Goal: Book appointment/travel/reservation

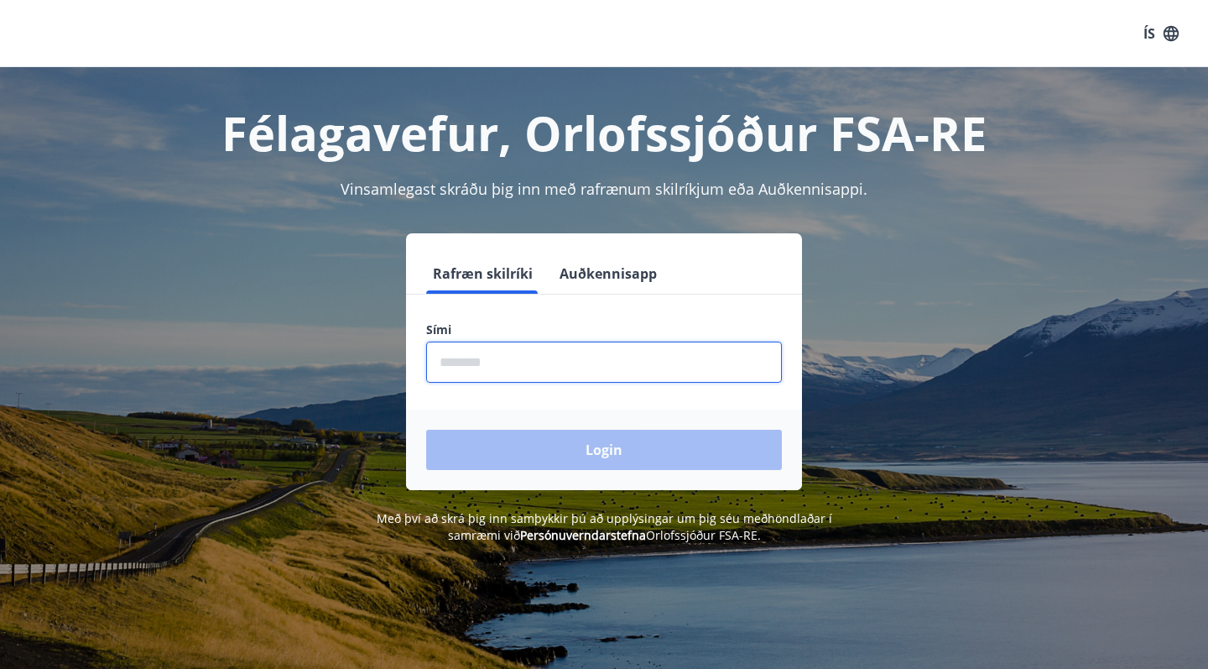
click at [487, 367] on input "phone" at bounding box center [604, 361] width 356 height 41
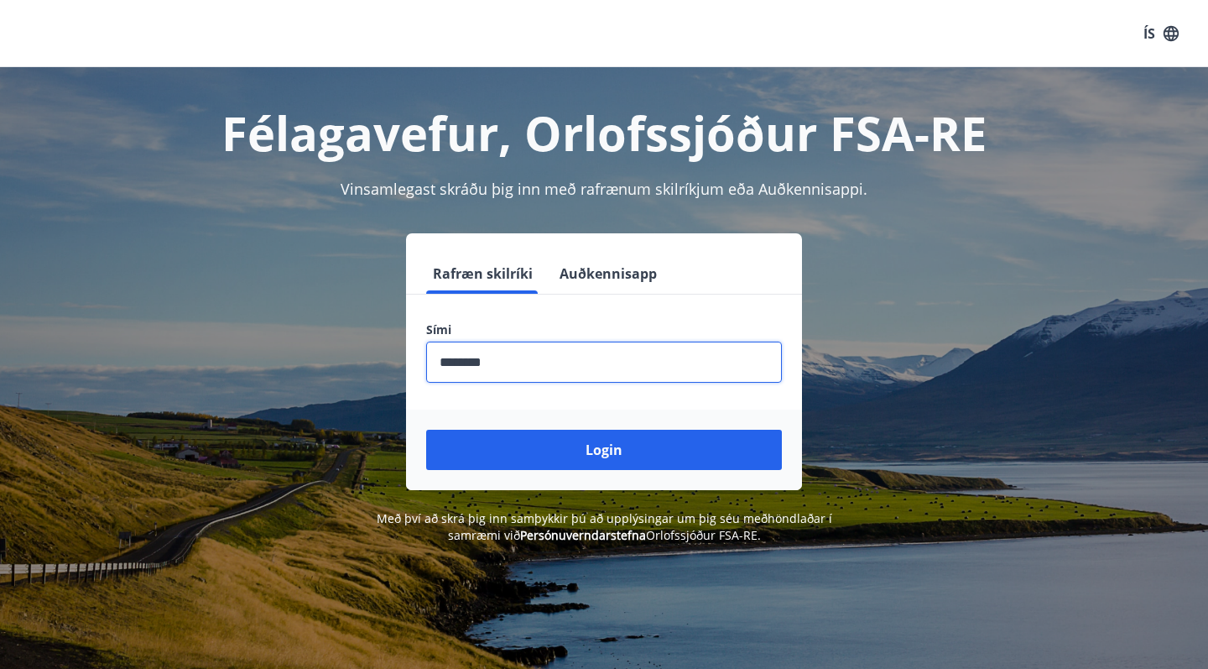
type input "********"
click at [604, 450] on button "Login" at bounding box center [604, 449] width 356 height 40
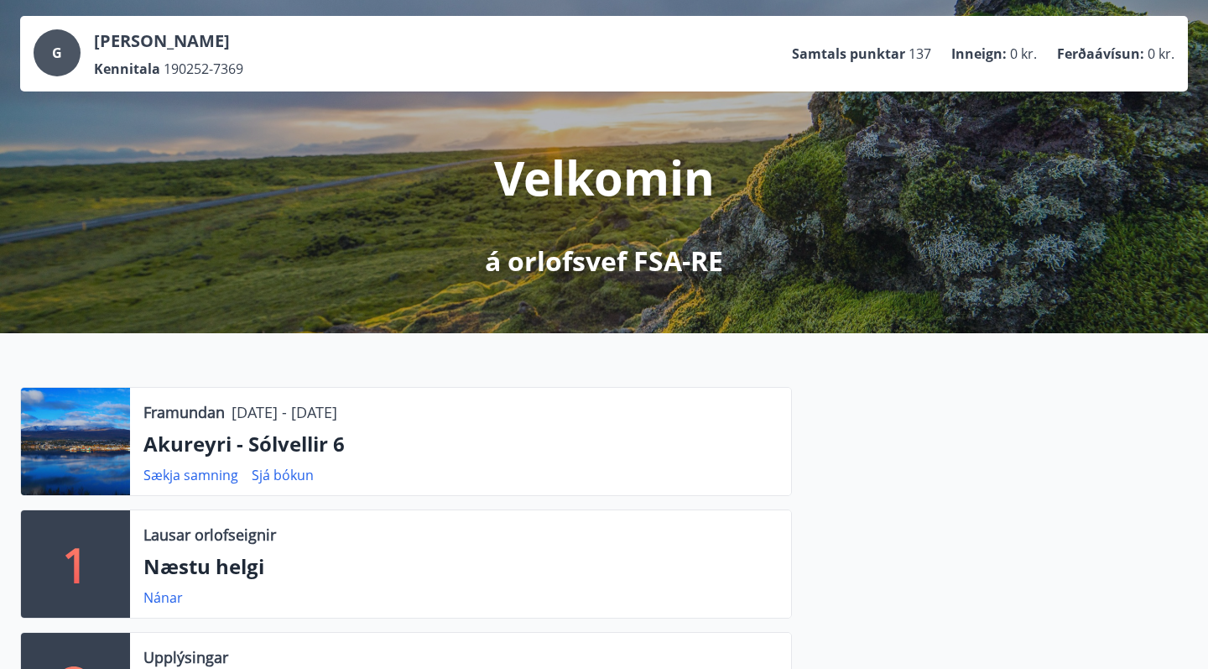
scroll to position [91, 0]
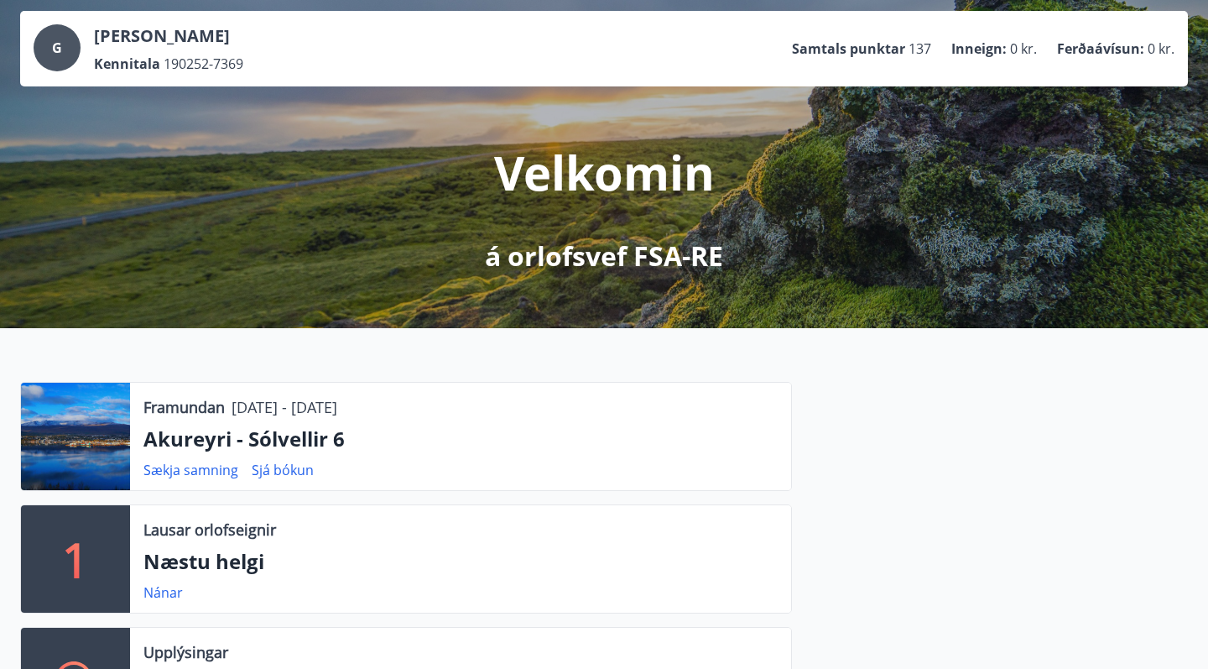
click at [56, 49] on span "G" at bounding box center [57, 48] width 10 height 18
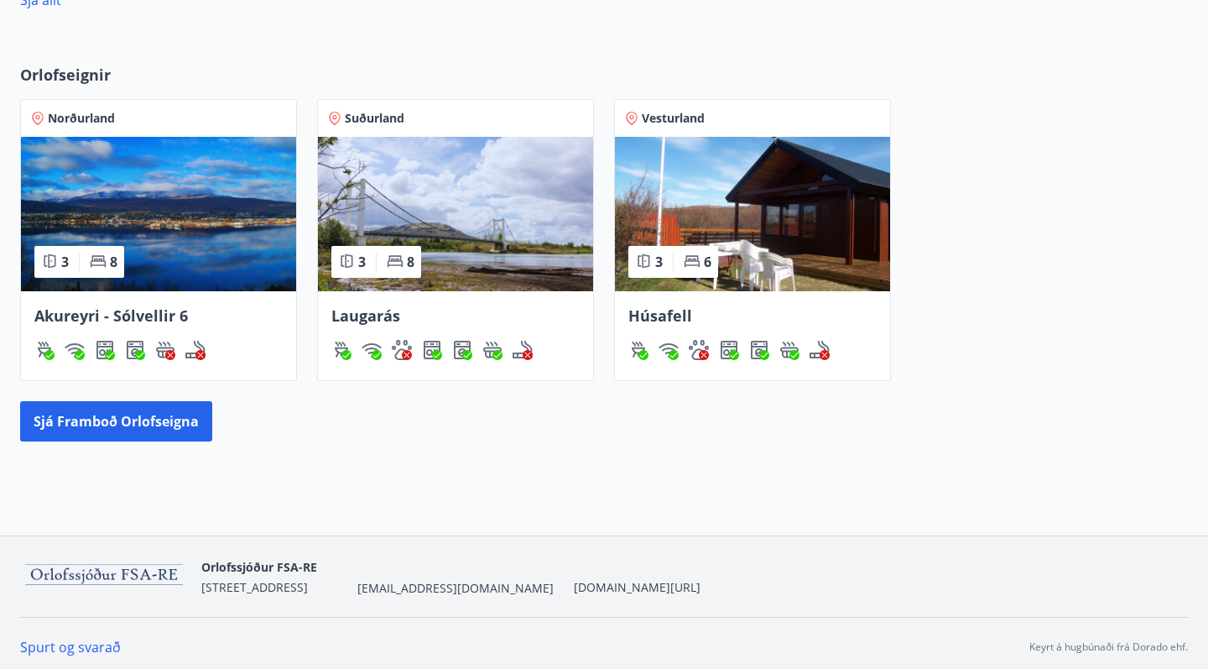
scroll to position [1156, 0]
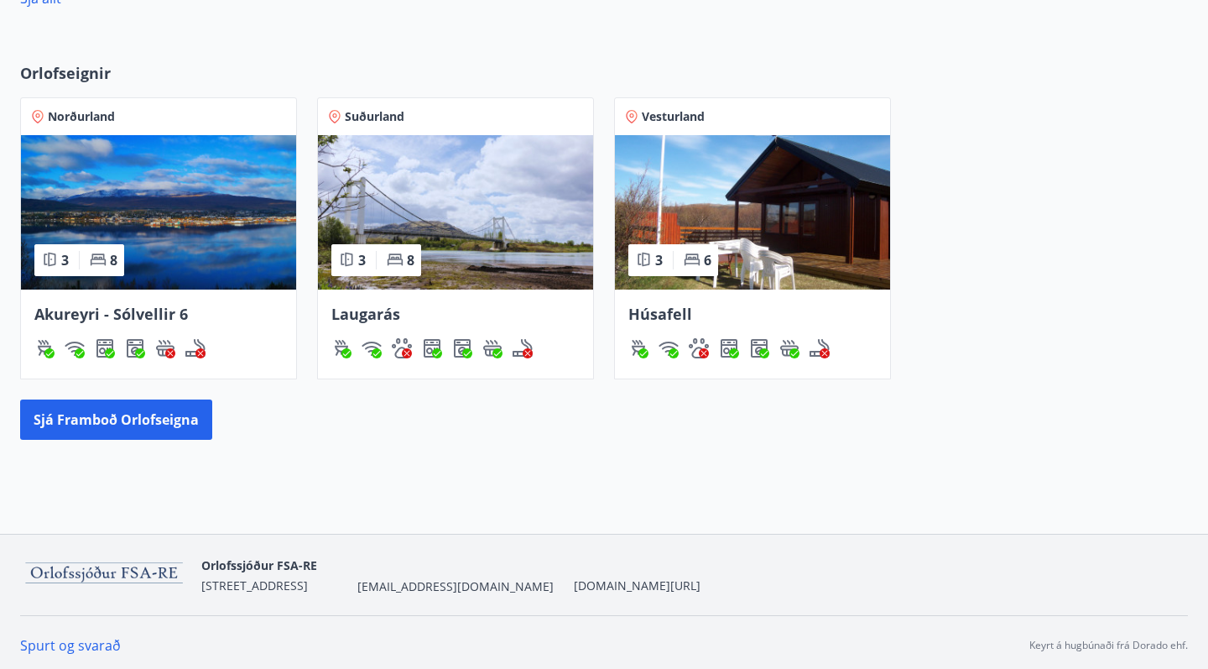
click at [147, 190] on img at bounding box center [158, 212] width 275 height 154
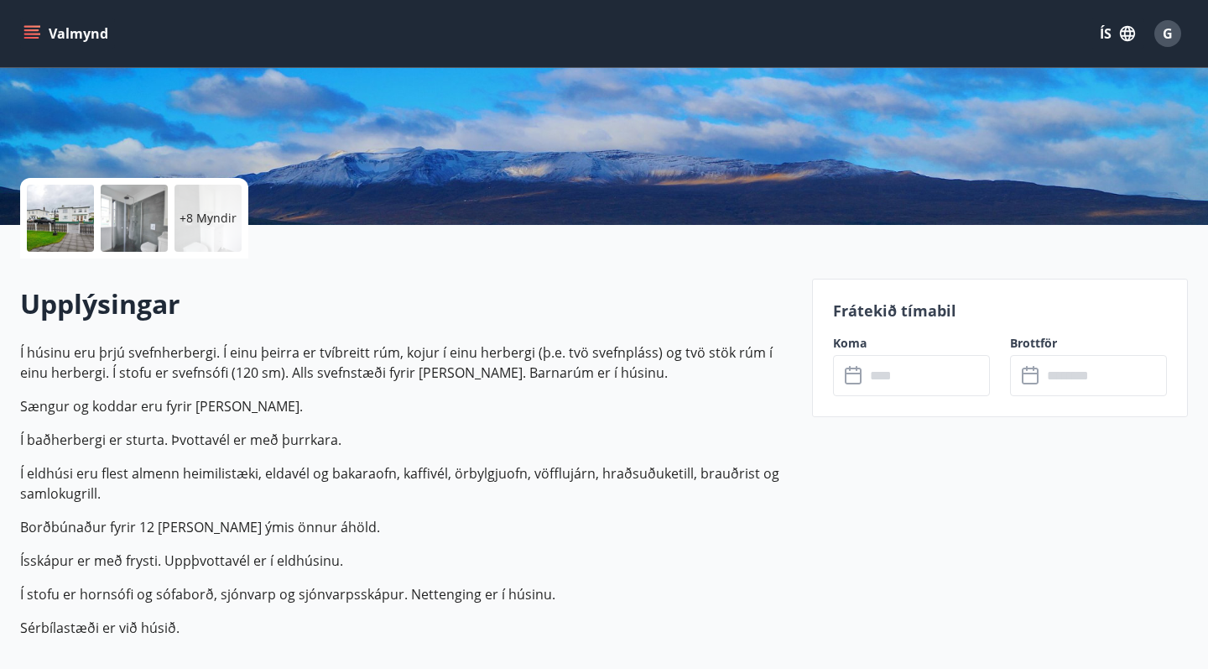
scroll to position [281, 0]
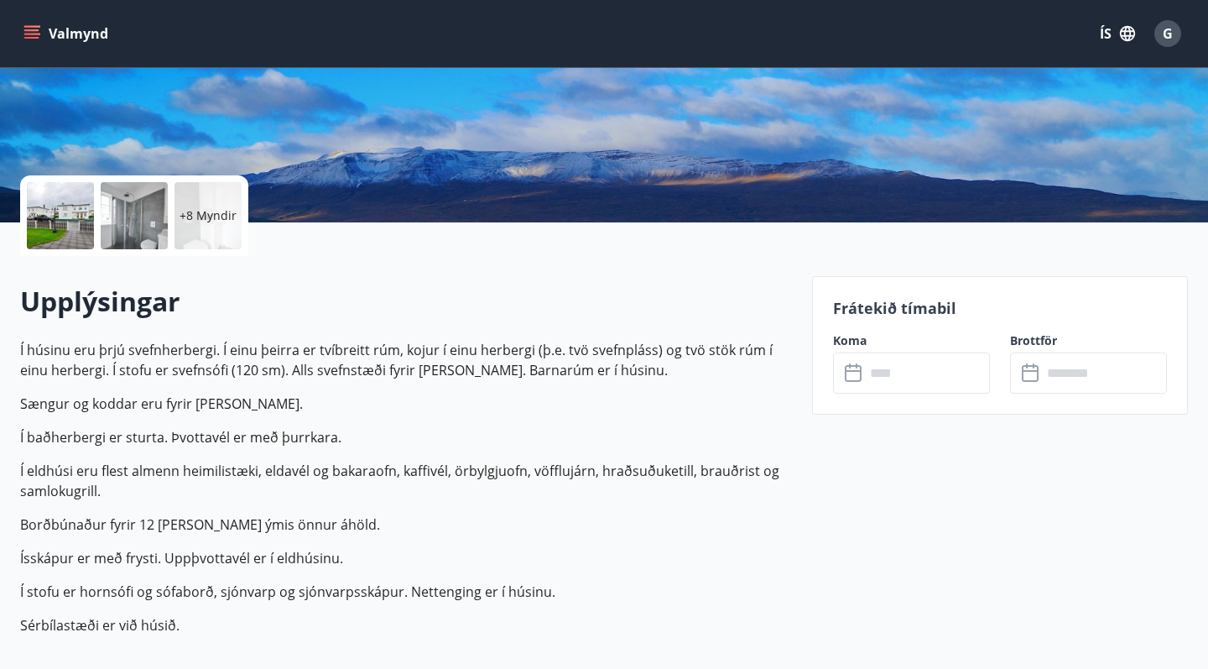
click at [893, 372] on input "text" at bounding box center [927, 372] width 125 height 41
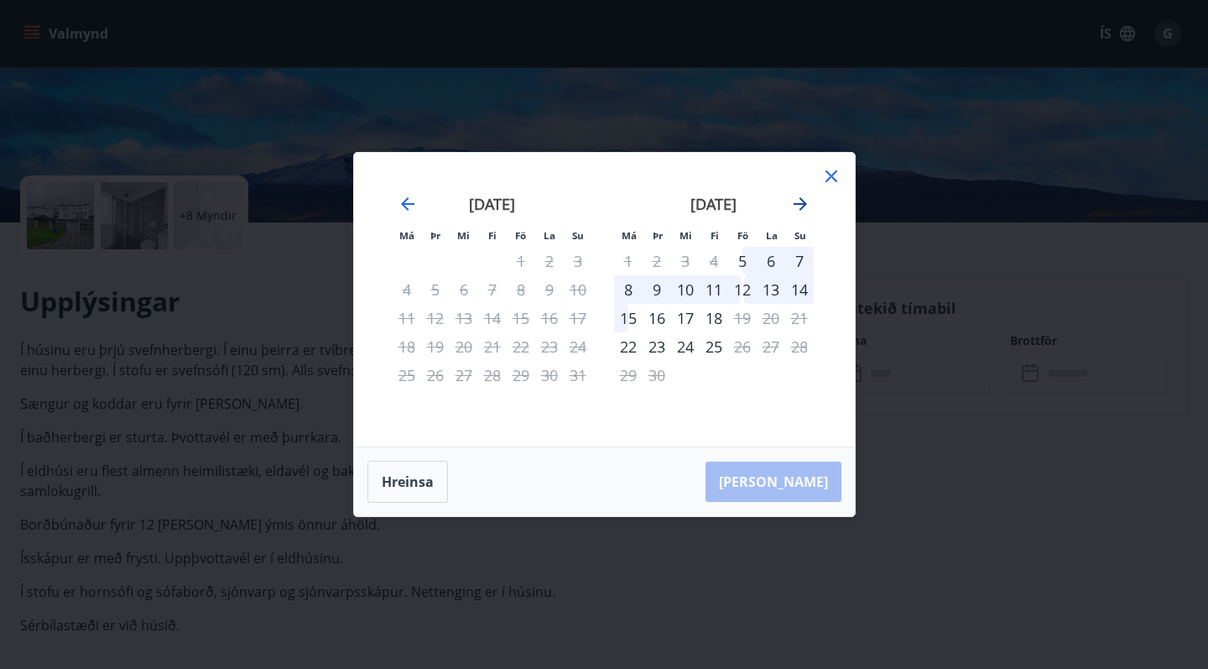
click at [803, 204] on icon "Move forward to switch to the next month." at bounding box center [800, 203] width 13 height 13
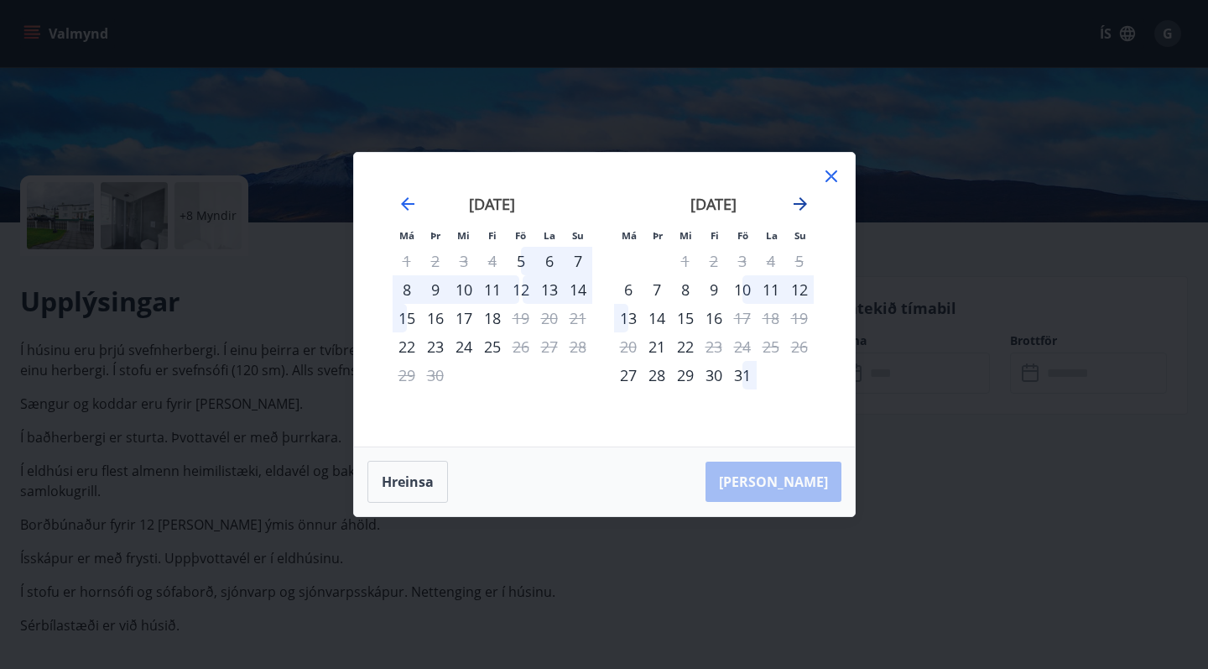
click at [804, 204] on icon "Move forward to switch to the next month." at bounding box center [800, 203] width 13 height 13
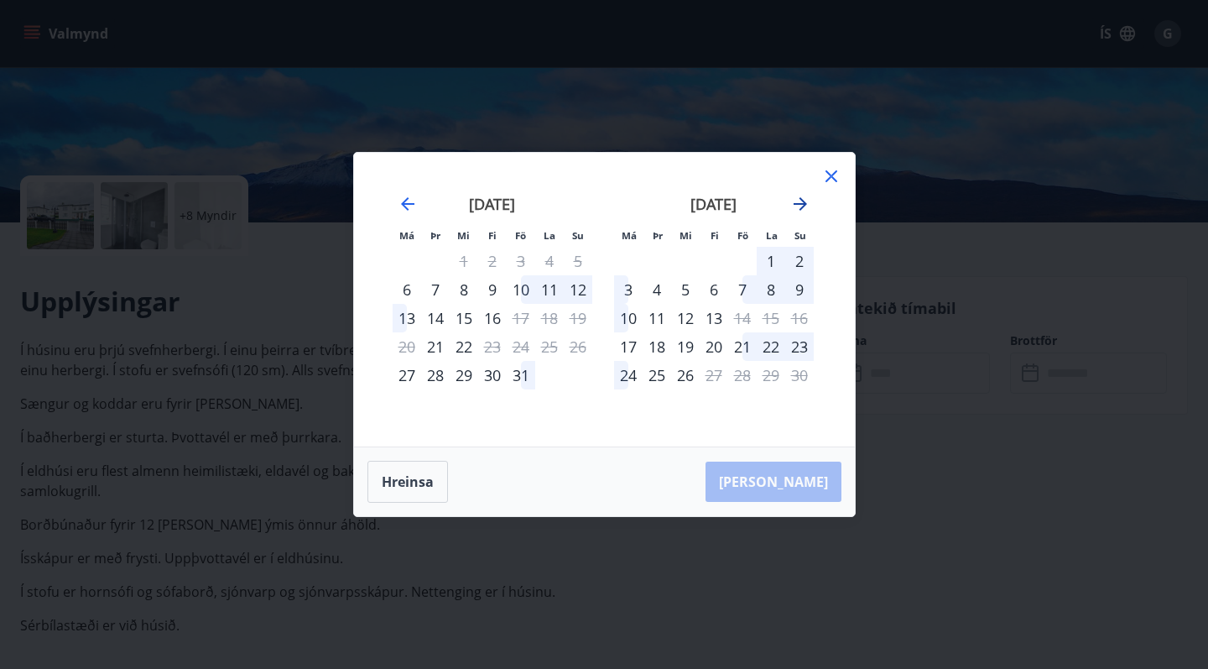
click at [804, 204] on icon "Move forward to switch to the next month." at bounding box center [800, 203] width 13 height 13
click at [398, 202] on icon "Move backward to switch to the previous month." at bounding box center [408, 204] width 20 height 20
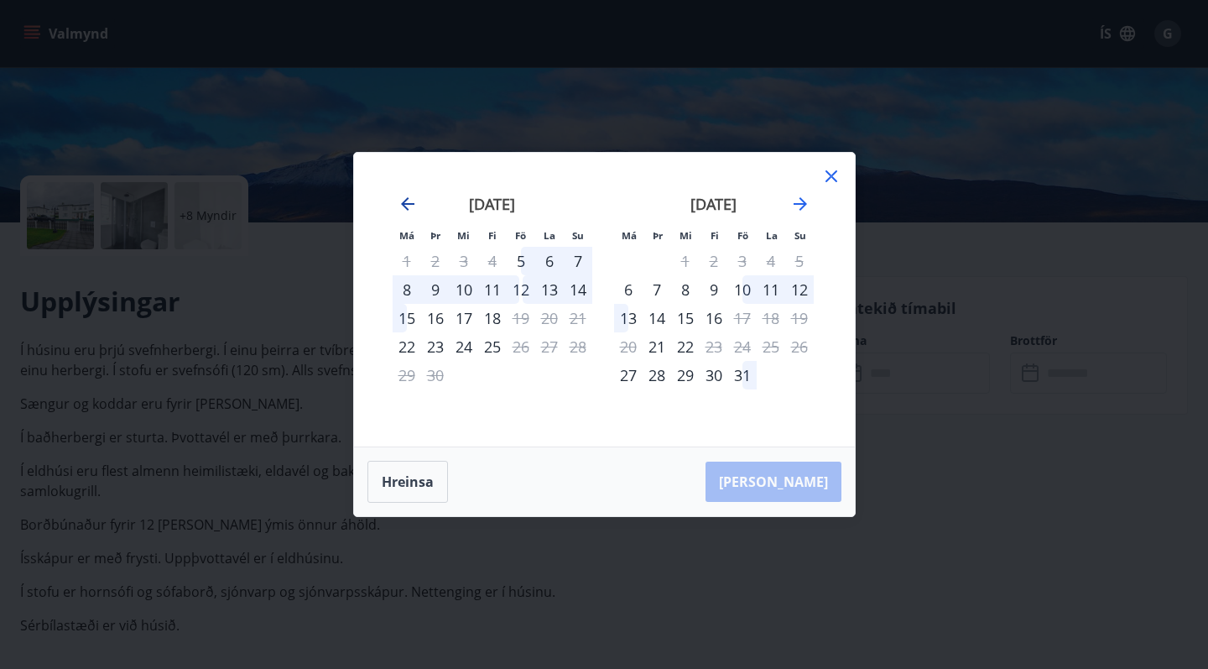
click at [403, 201] on icon "Move backward to switch to the previous month." at bounding box center [407, 203] width 13 height 13
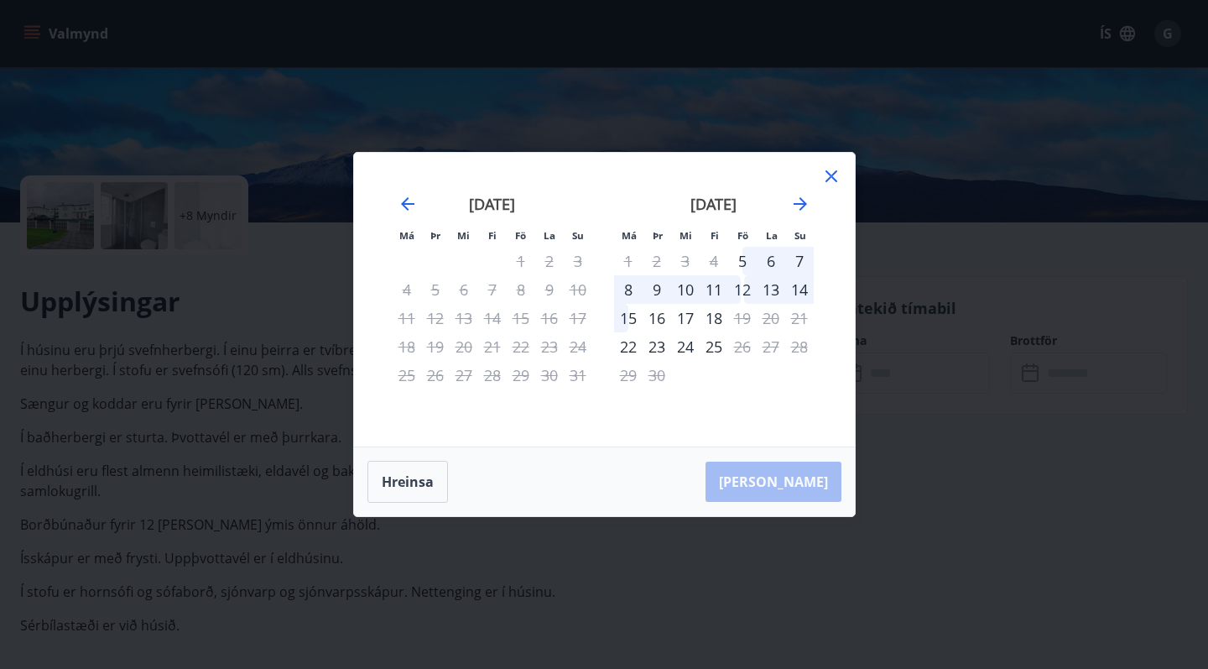
click at [832, 173] on icon at bounding box center [831, 176] width 20 height 20
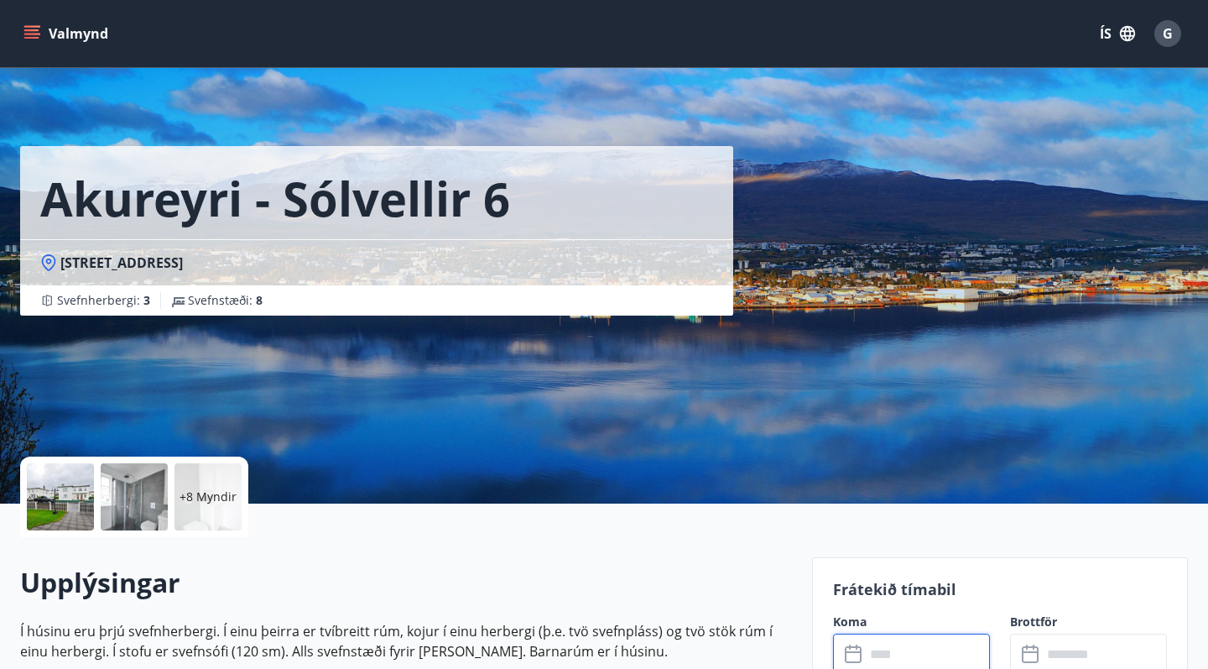
scroll to position [0, 0]
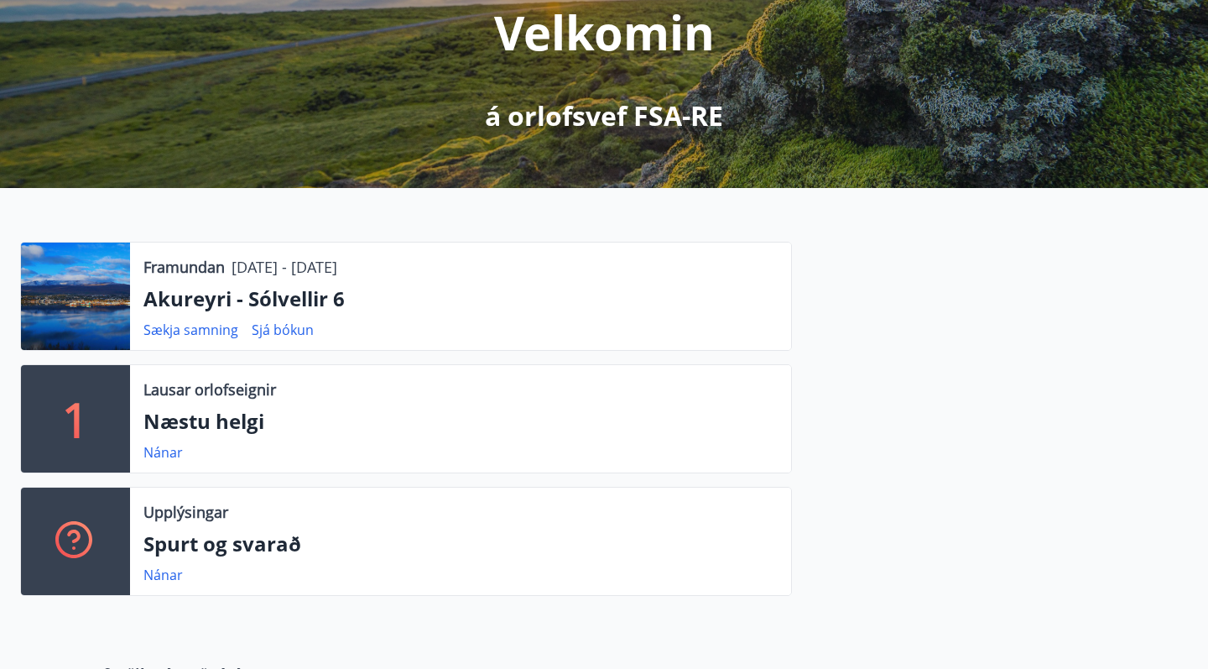
scroll to position [242, 0]
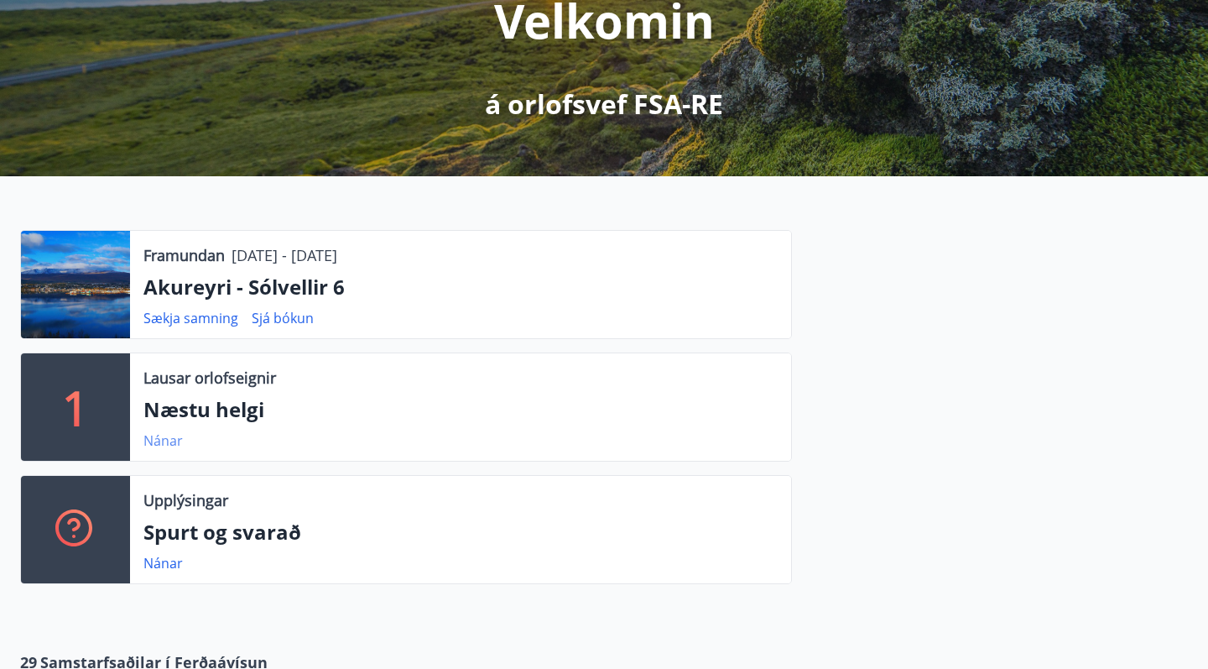
click at [166, 439] on link "Nánar" at bounding box center [162, 440] width 39 height 18
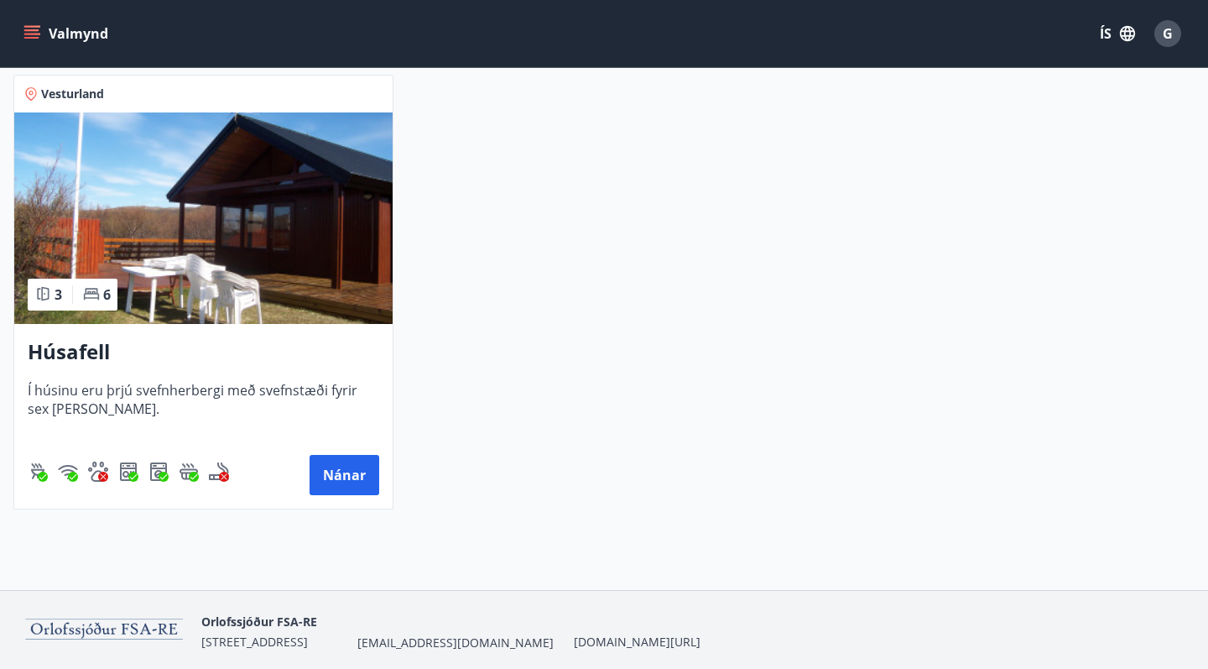
scroll to position [358, 0]
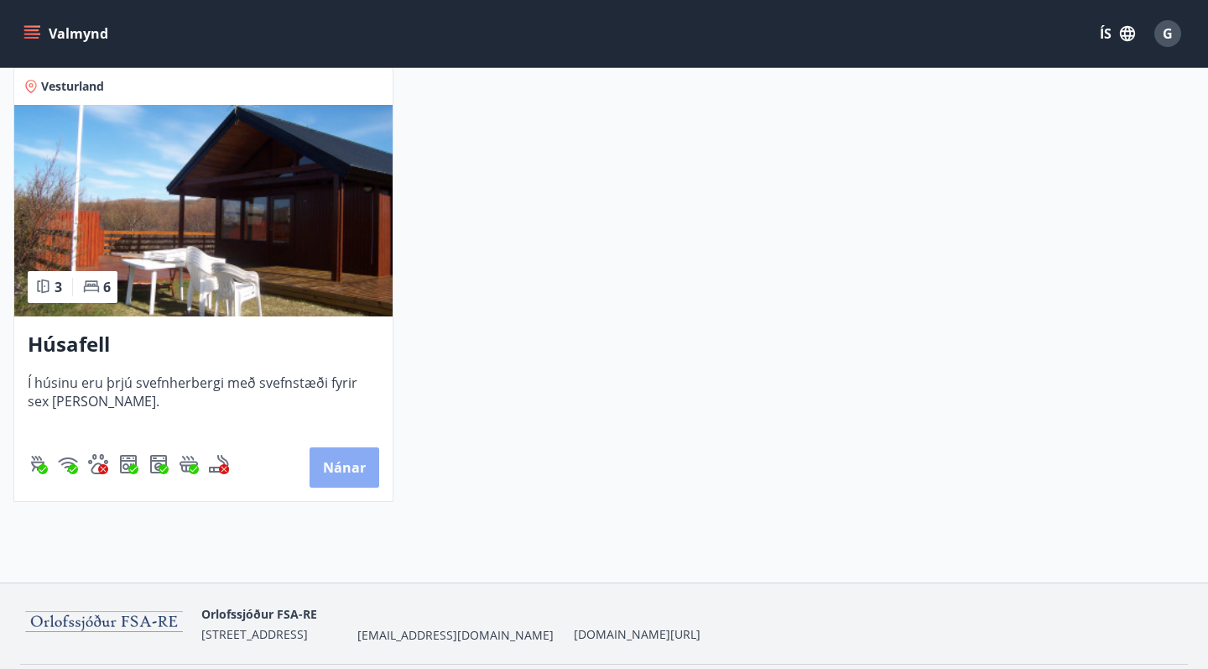
click at [346, 465] on button "Nánar" at bounding box center [345, 467] width 70 height 40
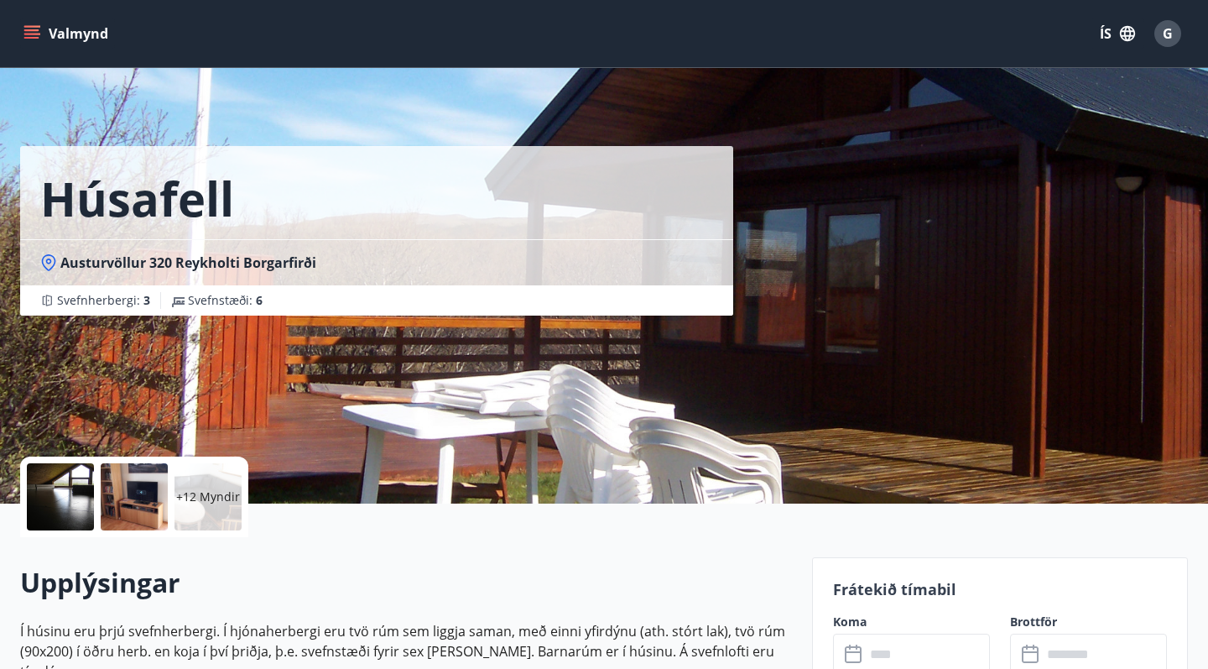
click at [35, 29] on icon "menu" at bounding box center [31, 30] width 15 height 2
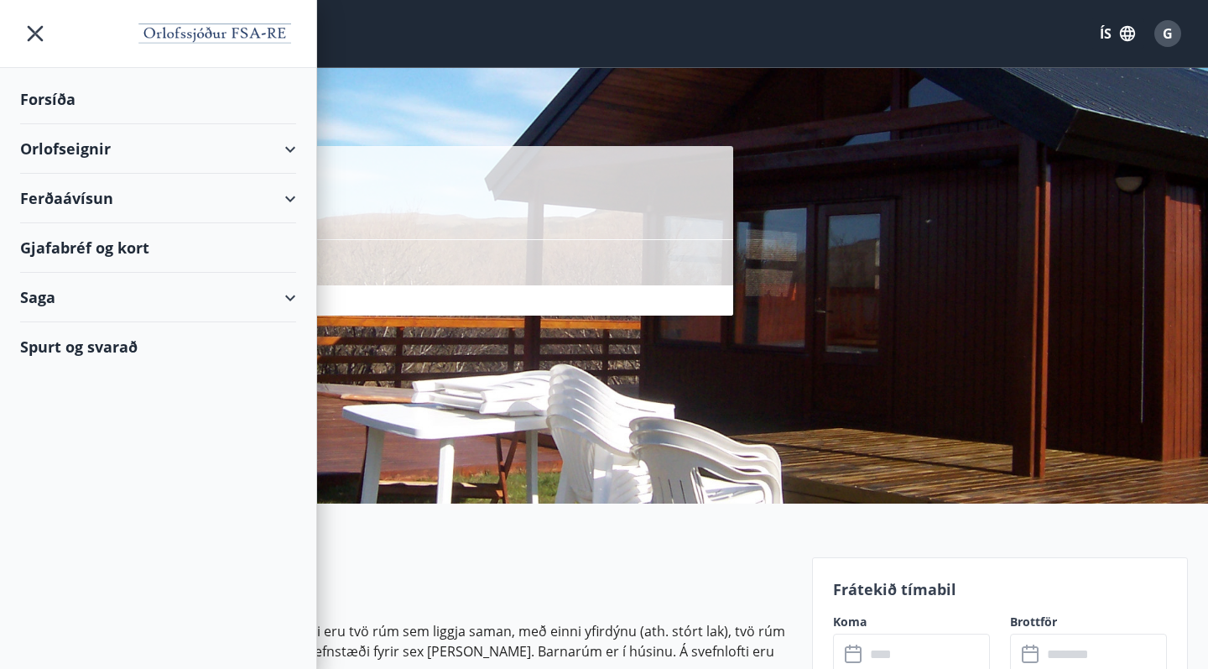
click at [56, 149] on div "Orlofseignir" at bounding box center [158, 148] width 276 height 49
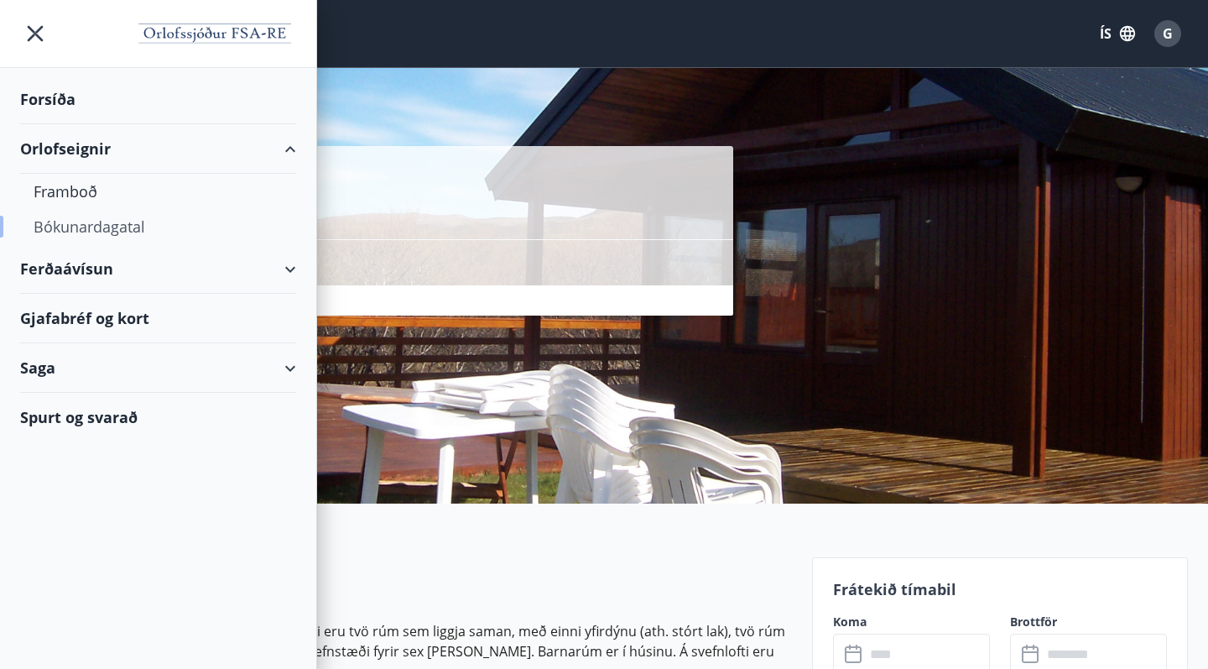
click at [73, 226] on div "Bókunardagatal" at bounding box center [158, 226] width 249 height 35
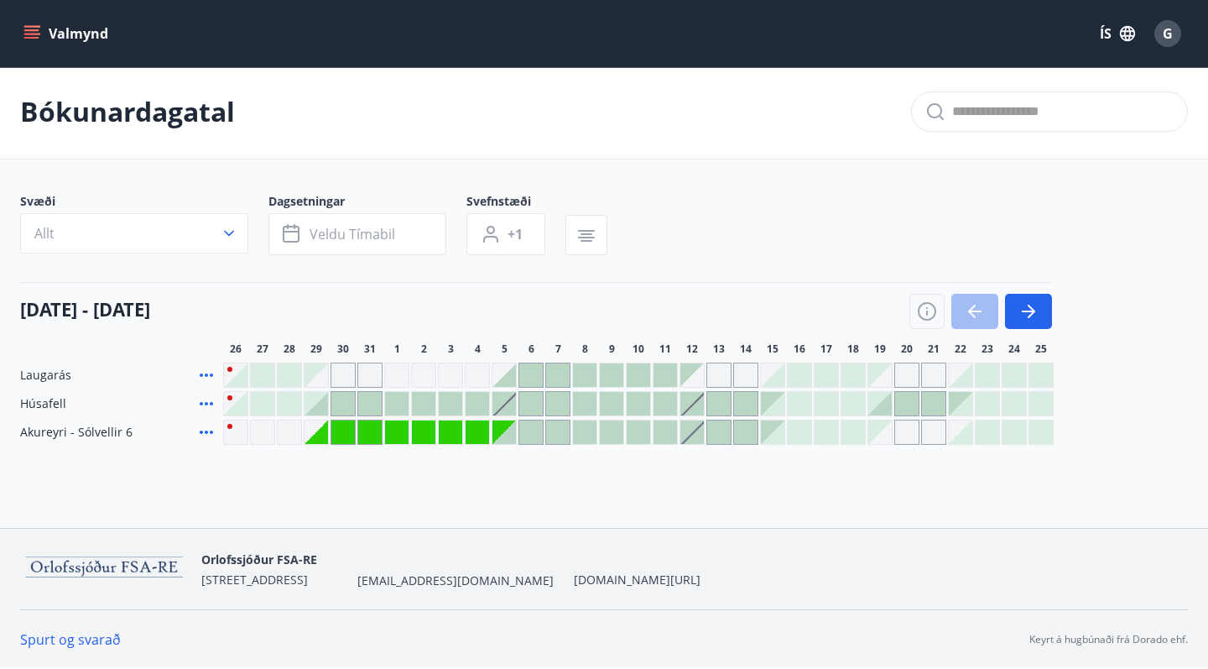
scroll to position [3, 0]
click at [1034, 313] on icon "button" at bounding box center [1028, 311] width 20 height 20
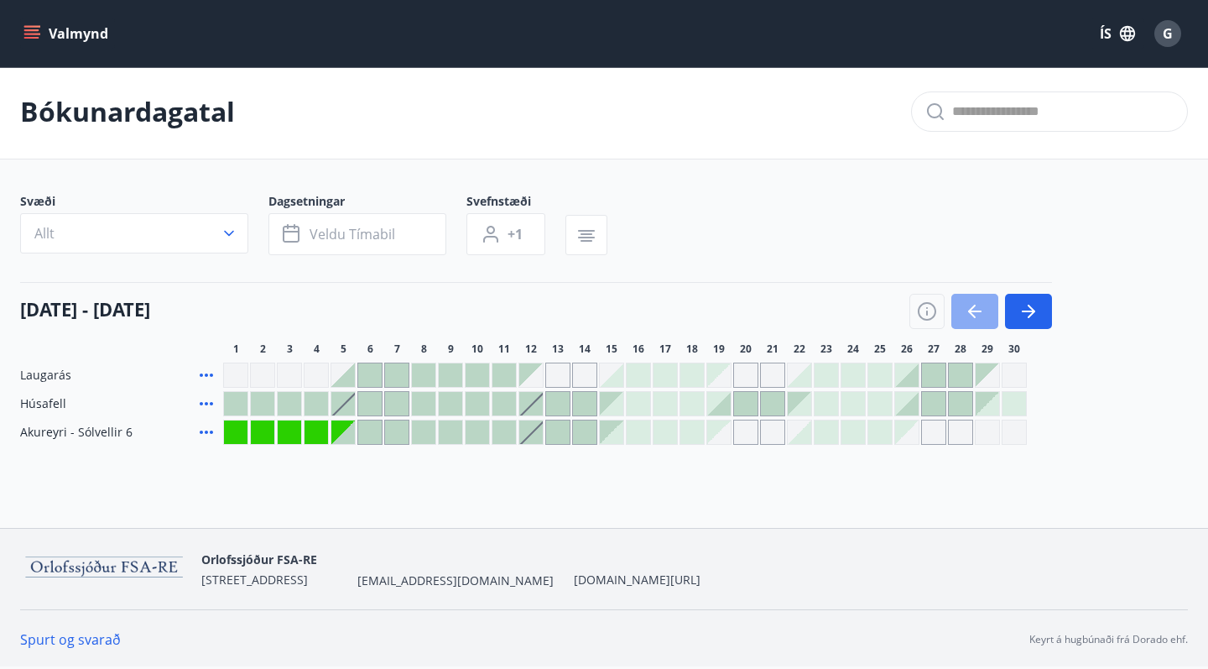
click at [974, 311] on icon "button" at bounding box center [974, 311] width 13 height 2
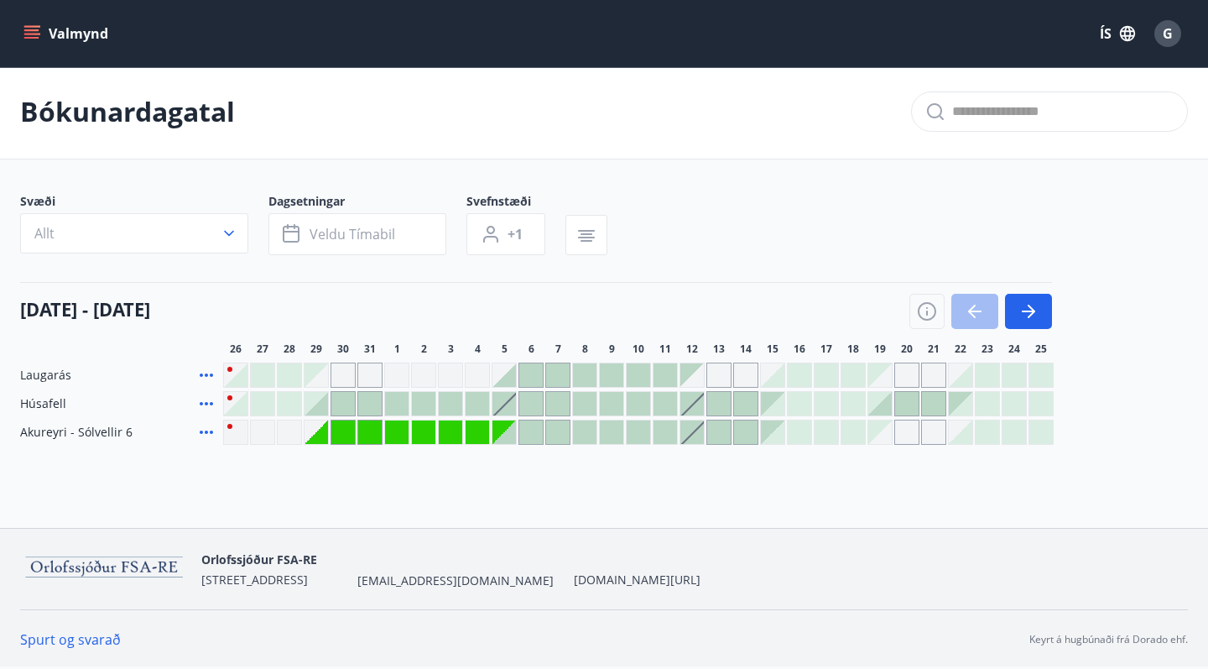
click at [32, 27] on icon "menu" at bounding box center [33, 27] width 18 height 2
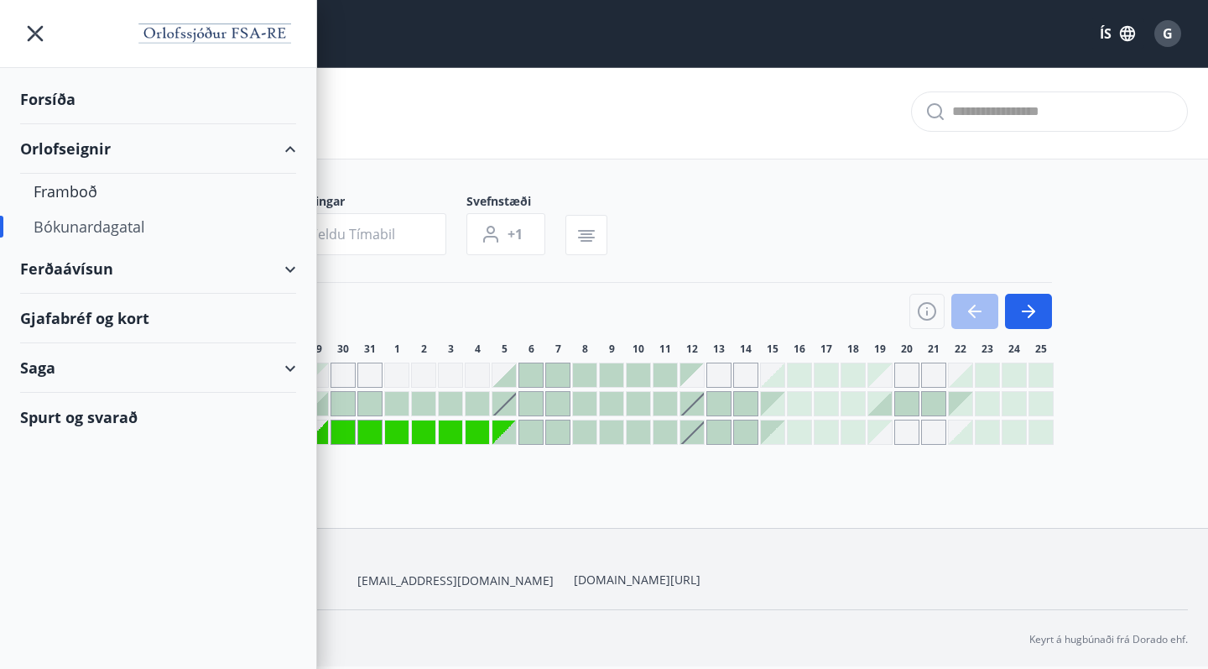
click at [49, 144] on div "Orlofseignir" at bounding box center [158, 148] width 276 height 49
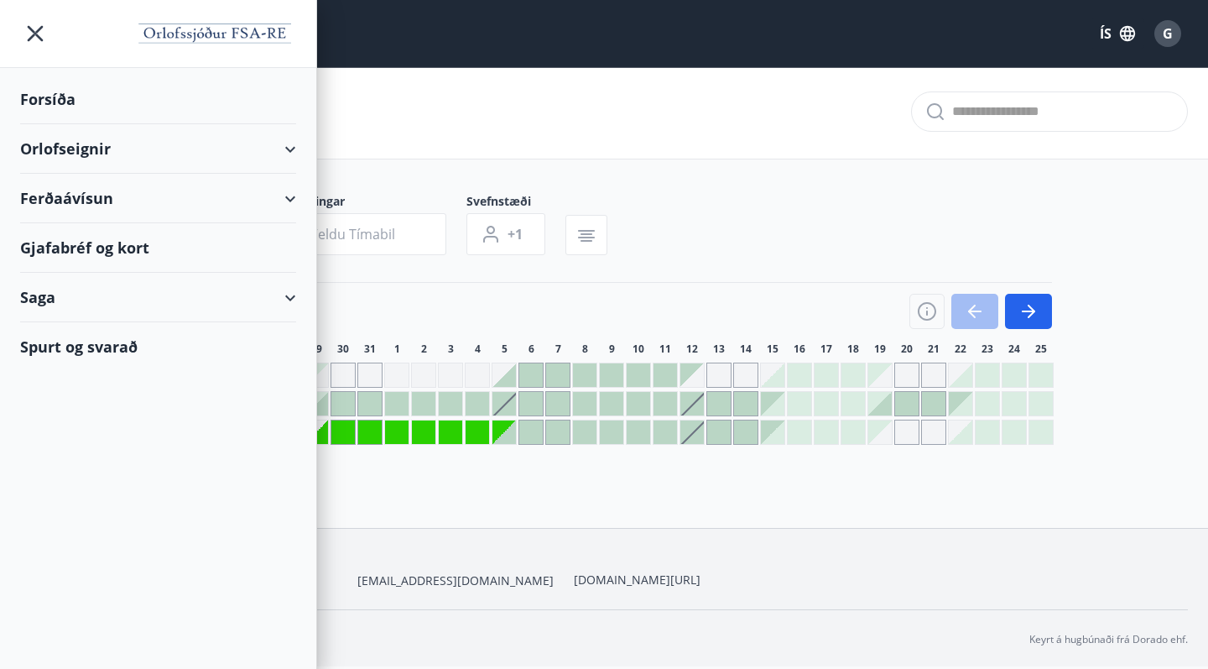
click at [51, 146] on div "Orlofseignir" at bounding box center [158, 148] width 276 height 49
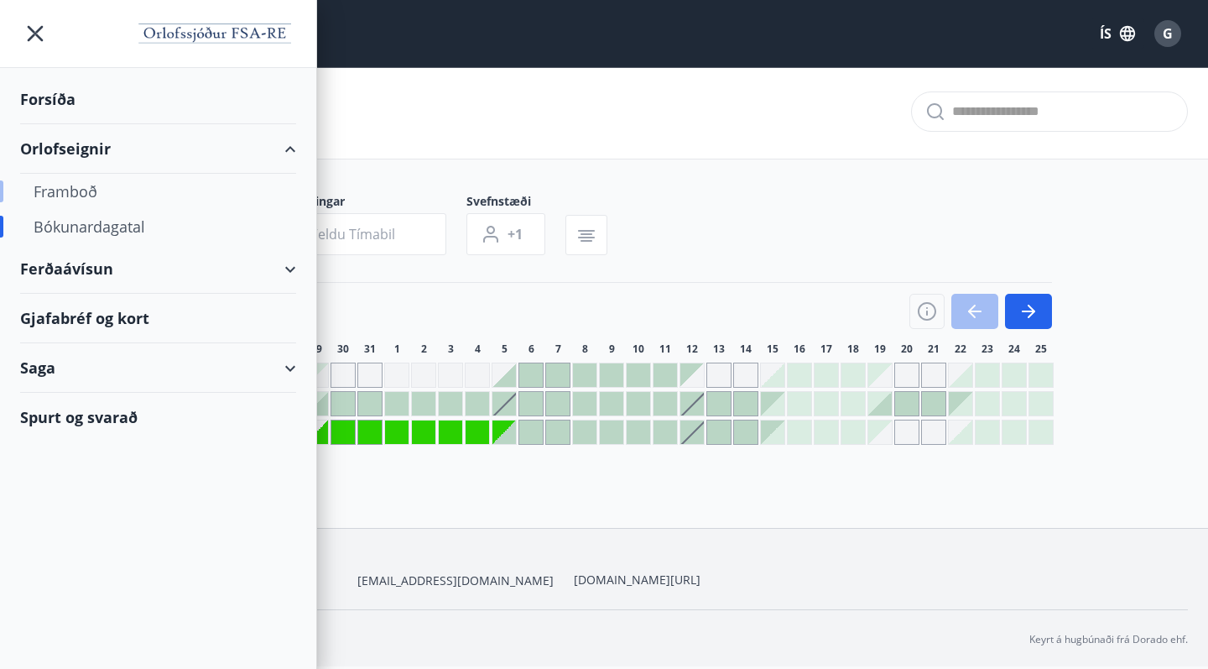
click at [64, 191] on div "Framboð" at bounding box center [158, 191] width 249 height 35
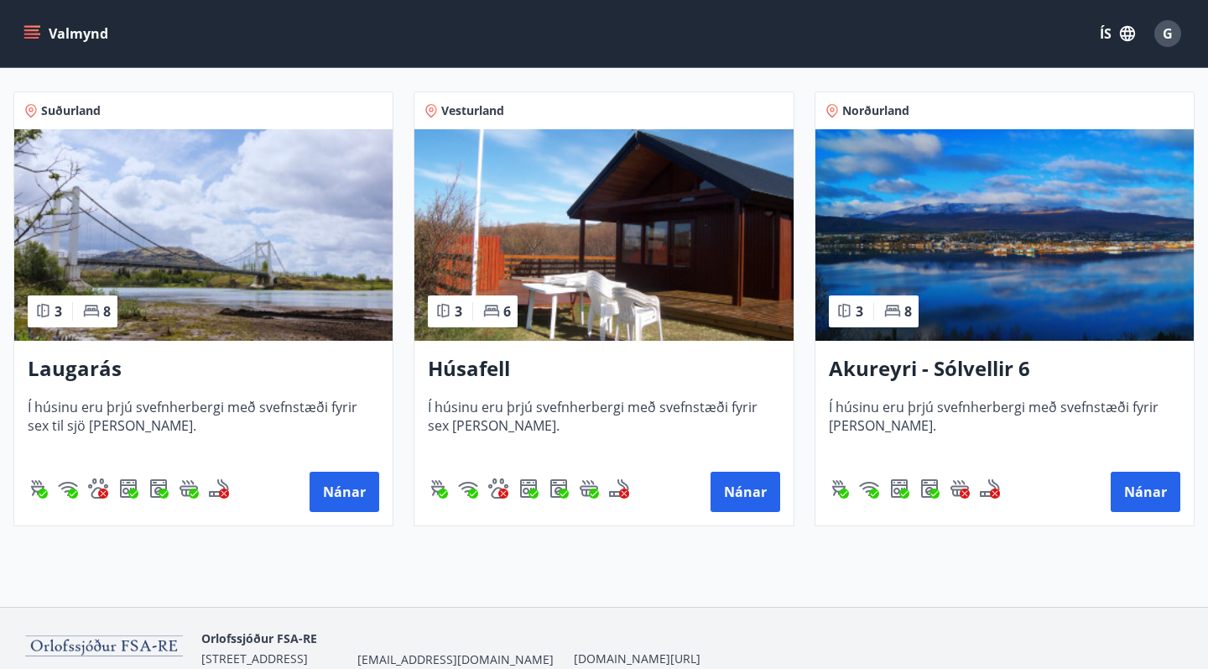
scroll to position [294, 0]
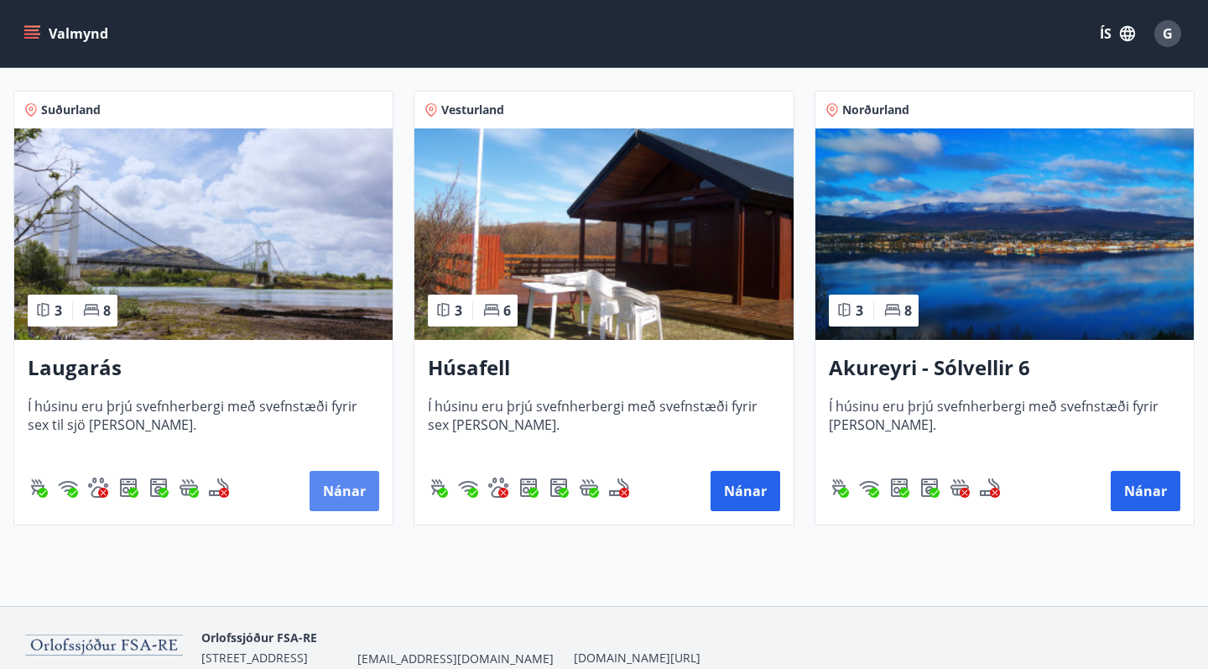
click at [338, 492] on button "Nánar" at bounding box center [345, 491] width 70 height 40
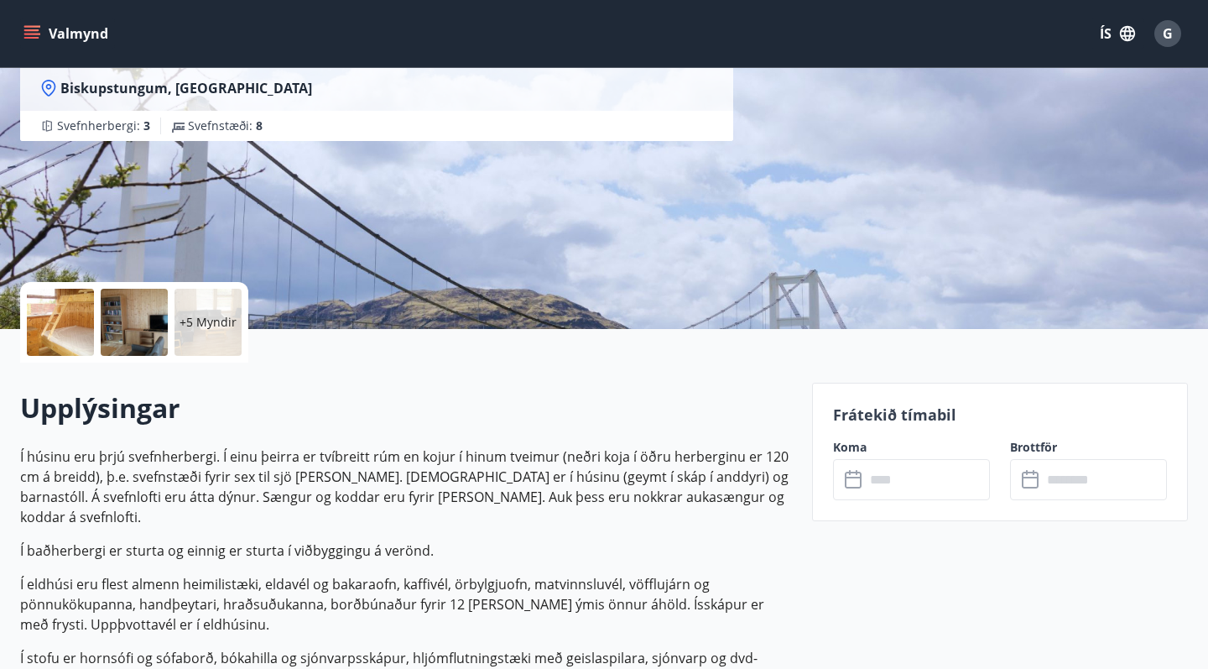
scroll to position [176, 0]
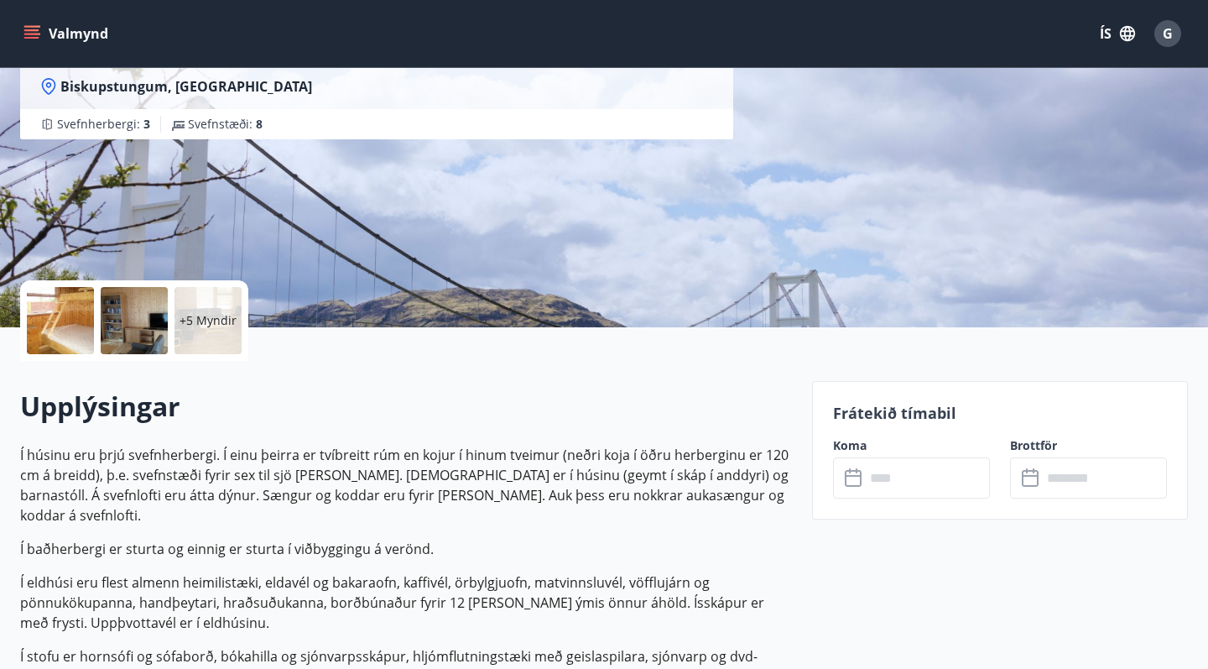
click at [870, 464] on input "text" at bounding box center [927, 477] width 125 height 41
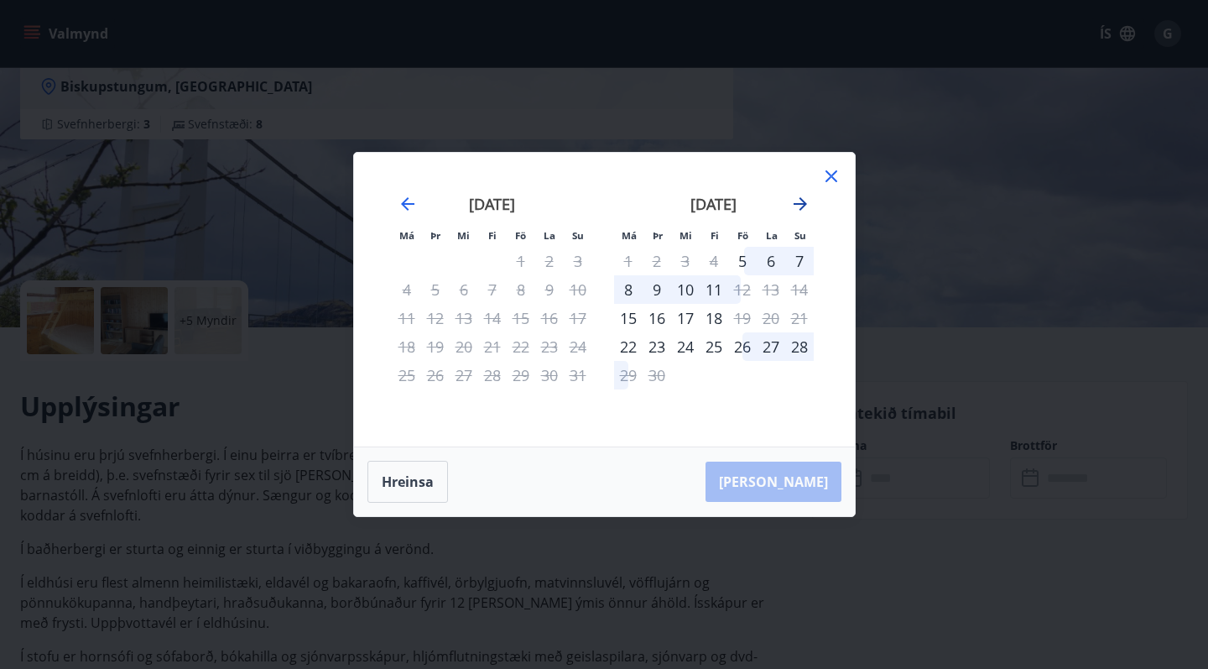
click at [800, 200] on icon "Move forward to switch to the next month." at bounding box center [800, 203] width 13 height 13
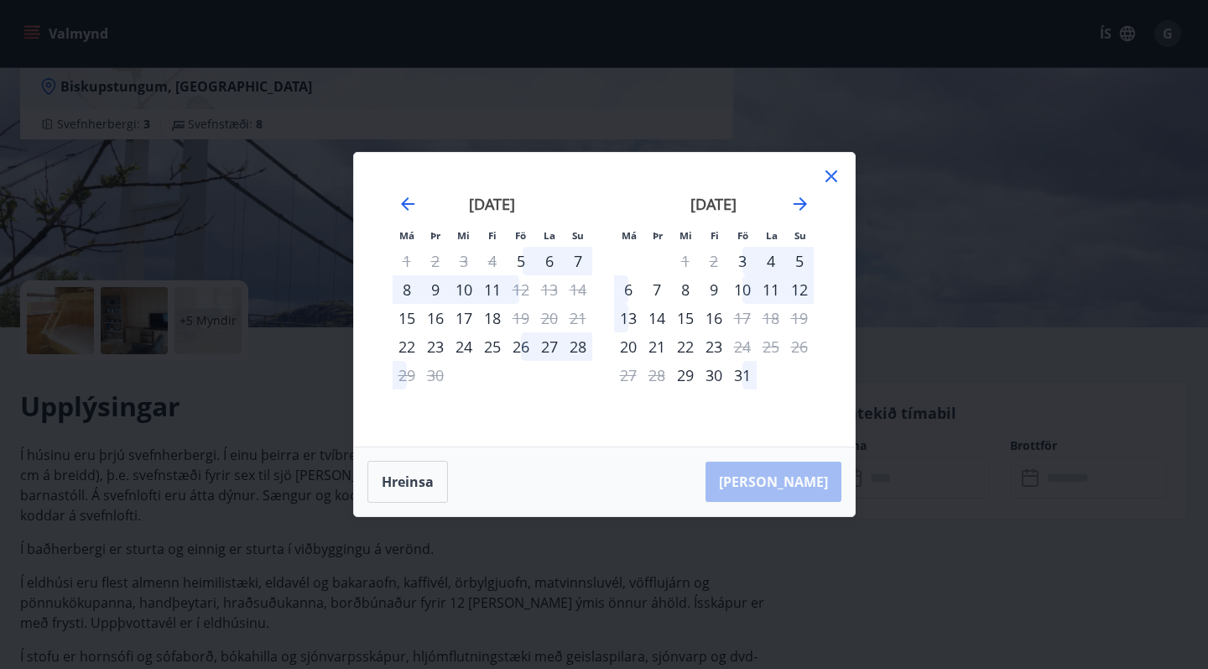
click at [830, 175] on icon at bounding box center [831, 176] width 12 height 12
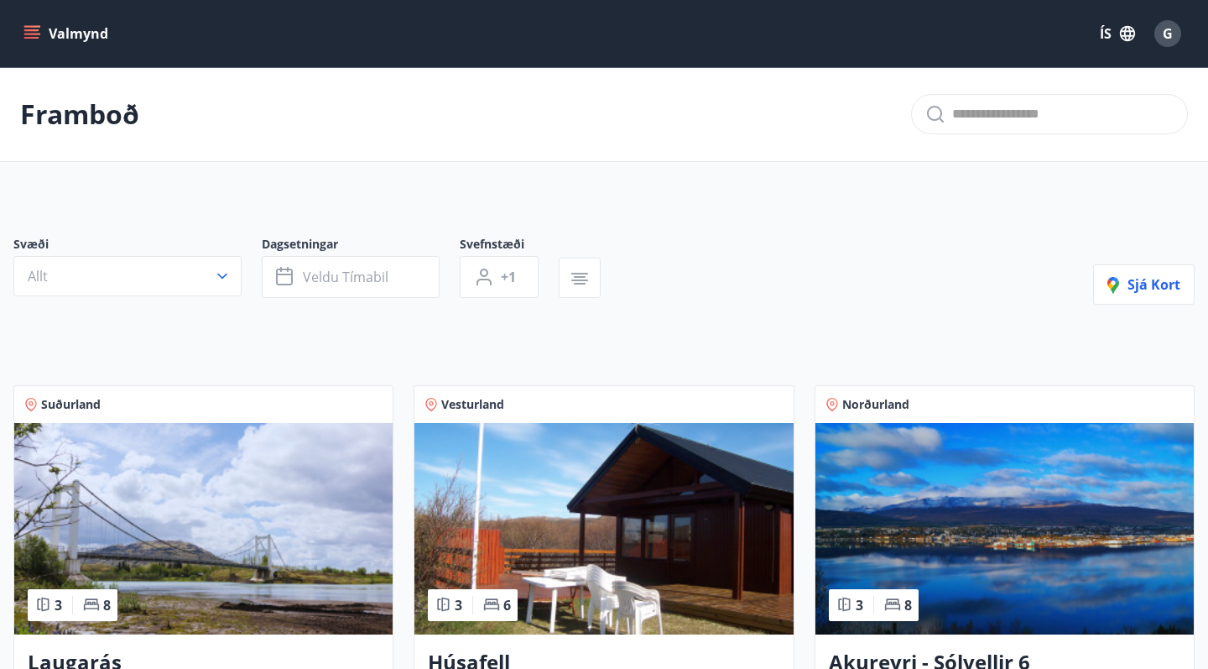
click at [591, 535] on img at bounding box center [603, 528] width 378 height 211
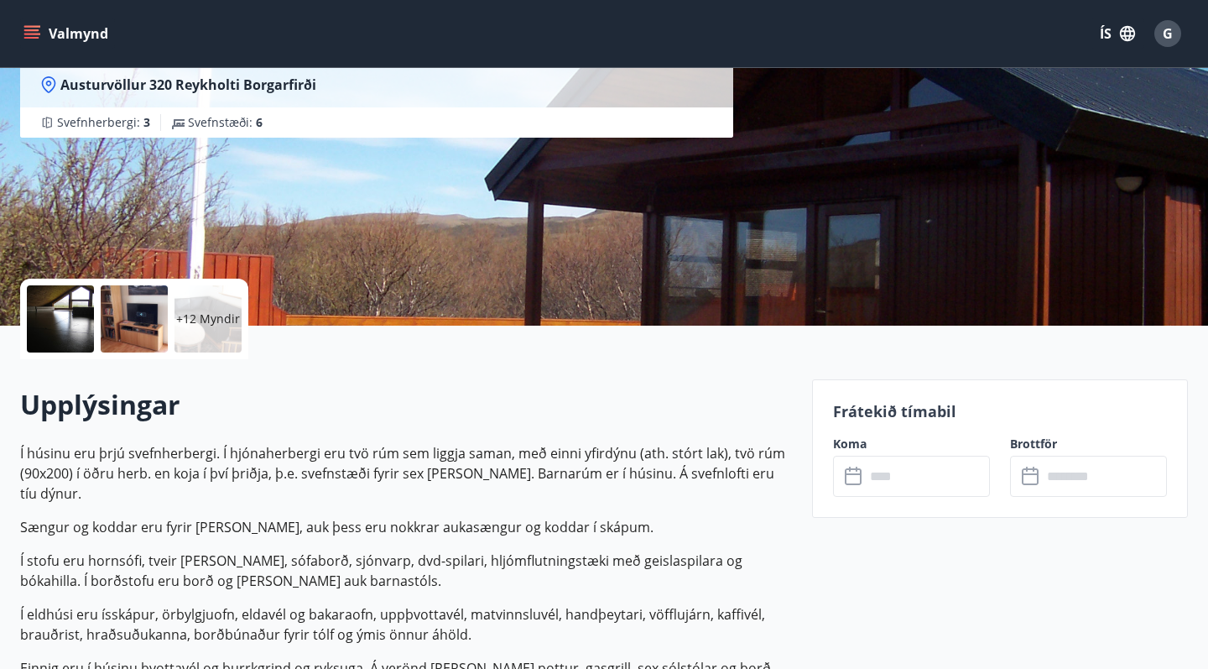
scroll to position [184, 0]
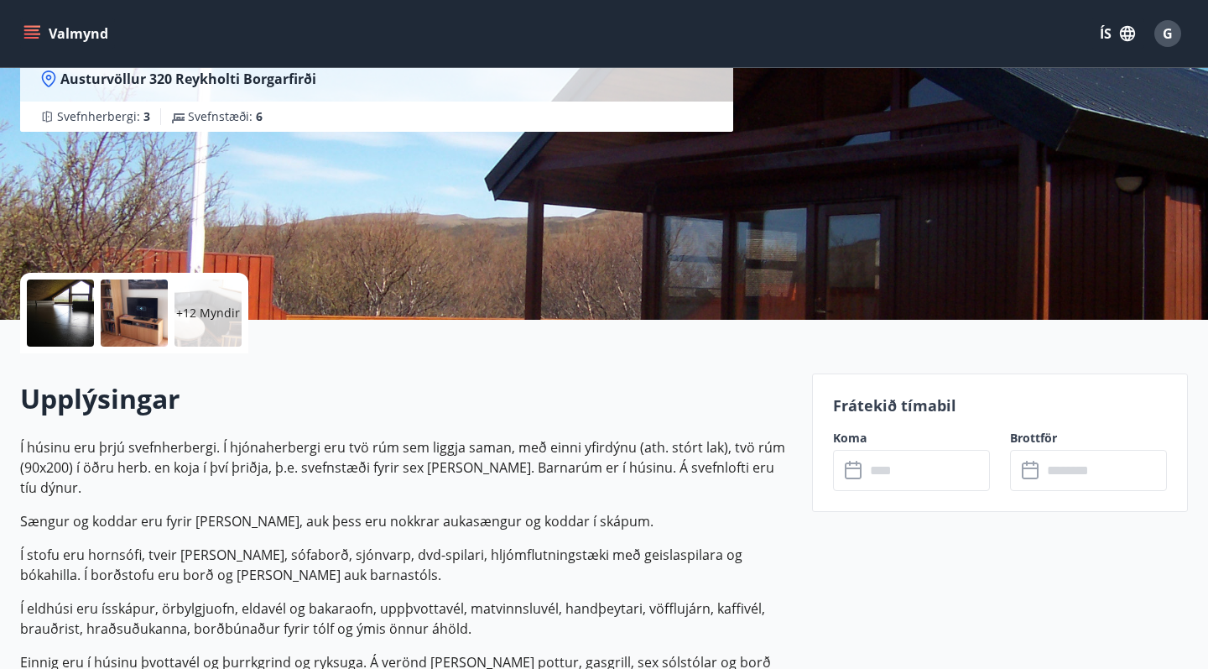
click at [899, 476] on input "text" at bounding box center [927, 470] width 125 height 41
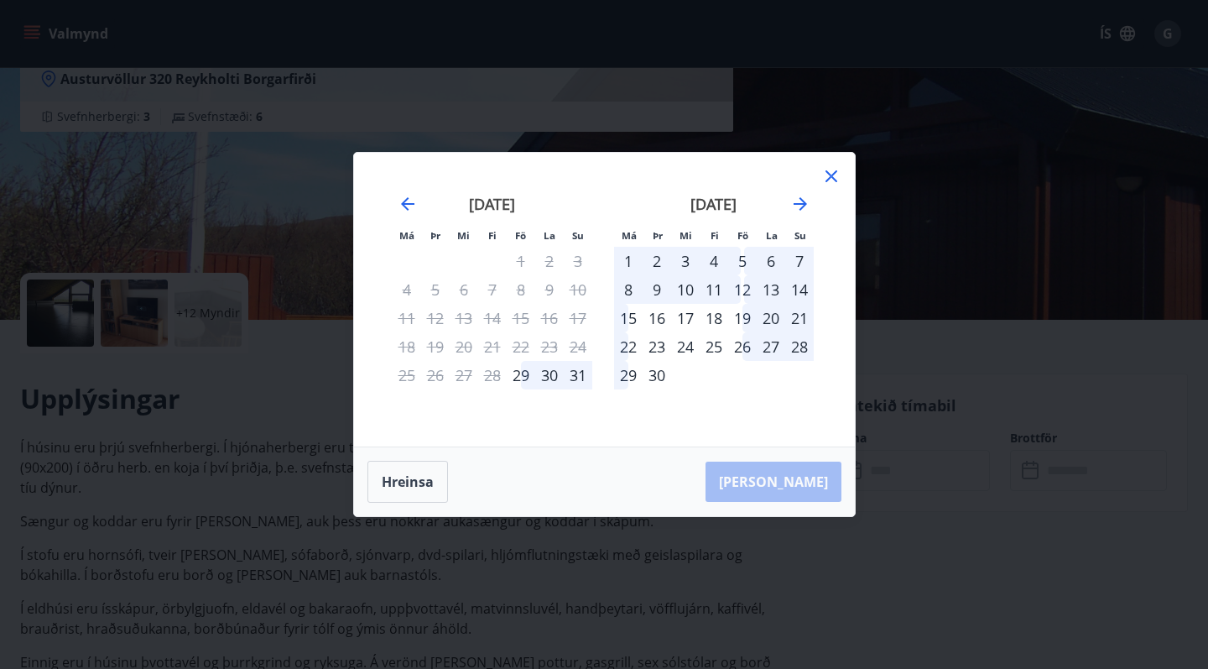
click at [833, 174] on icon at bounding box center [831, 176] width 12 height 12
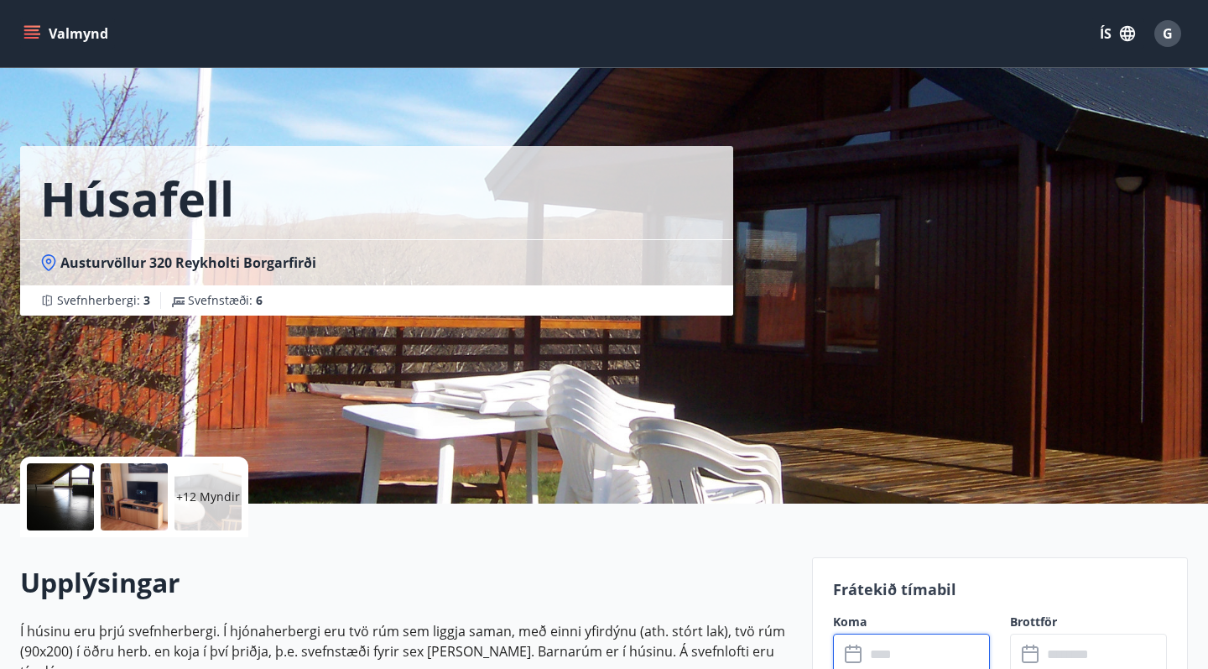
scroll to position [0, 0]
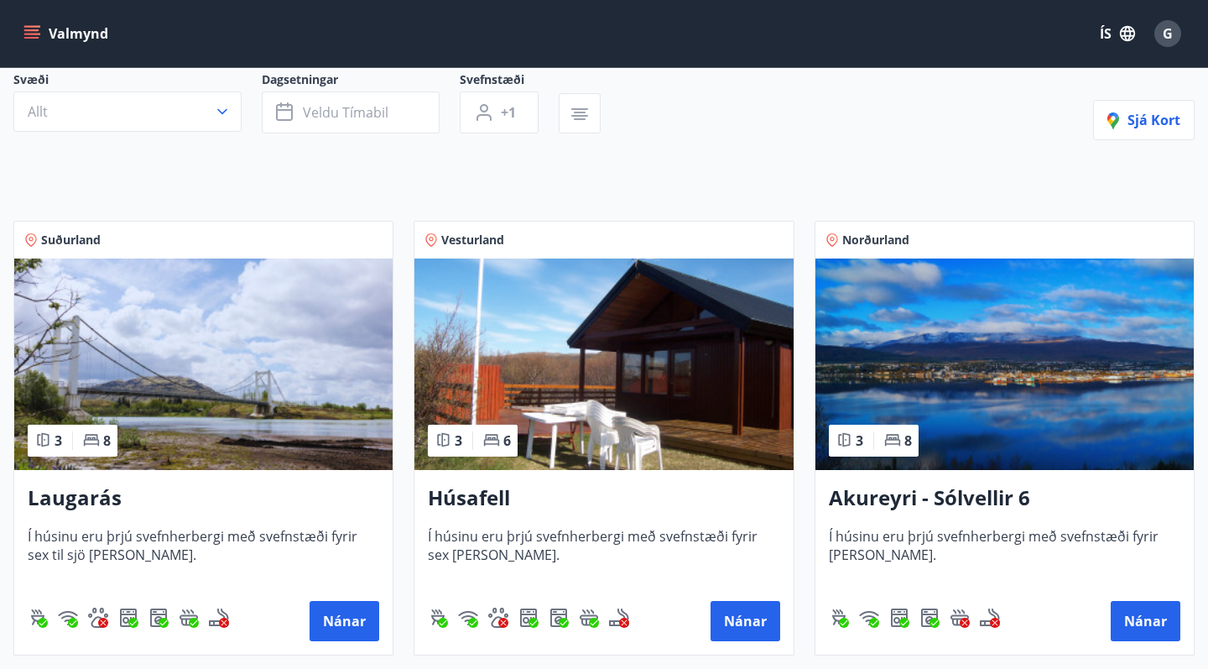
scroll to position [159, 0]
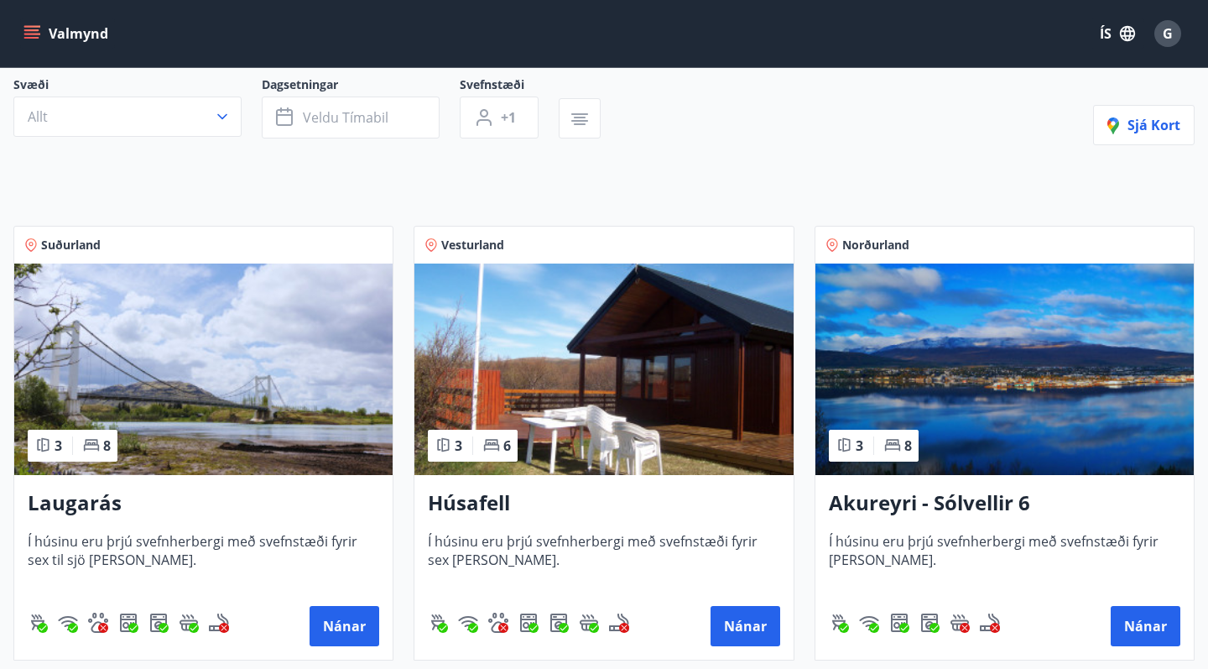
click at [958, 375] on img at bounding box center [1004, 368] width 378 height 211
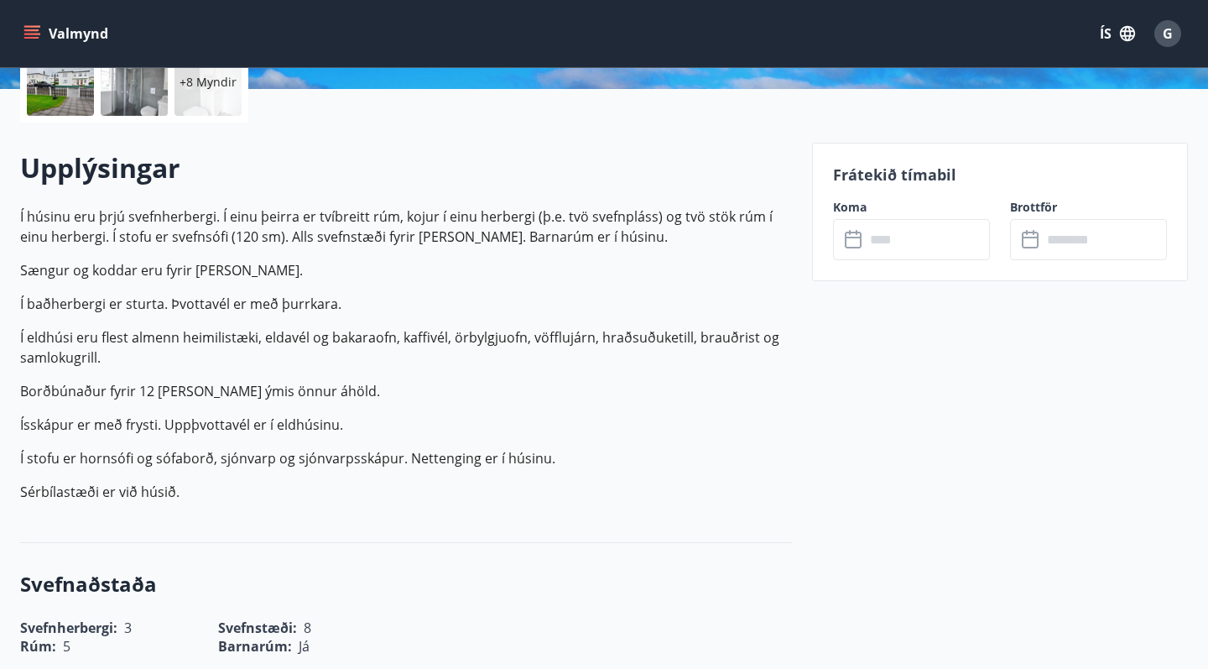
scroll to position [417, 0]
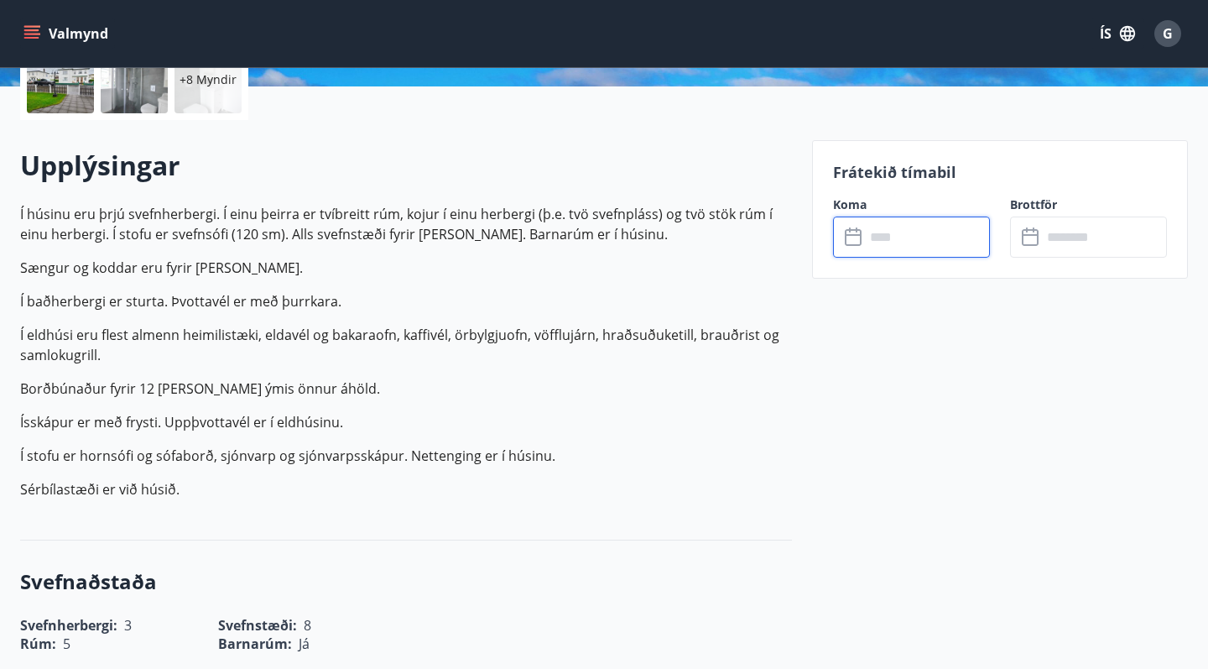
click at [914, 240] on input "text" at bounding box center [927, 236] width 125 height 41
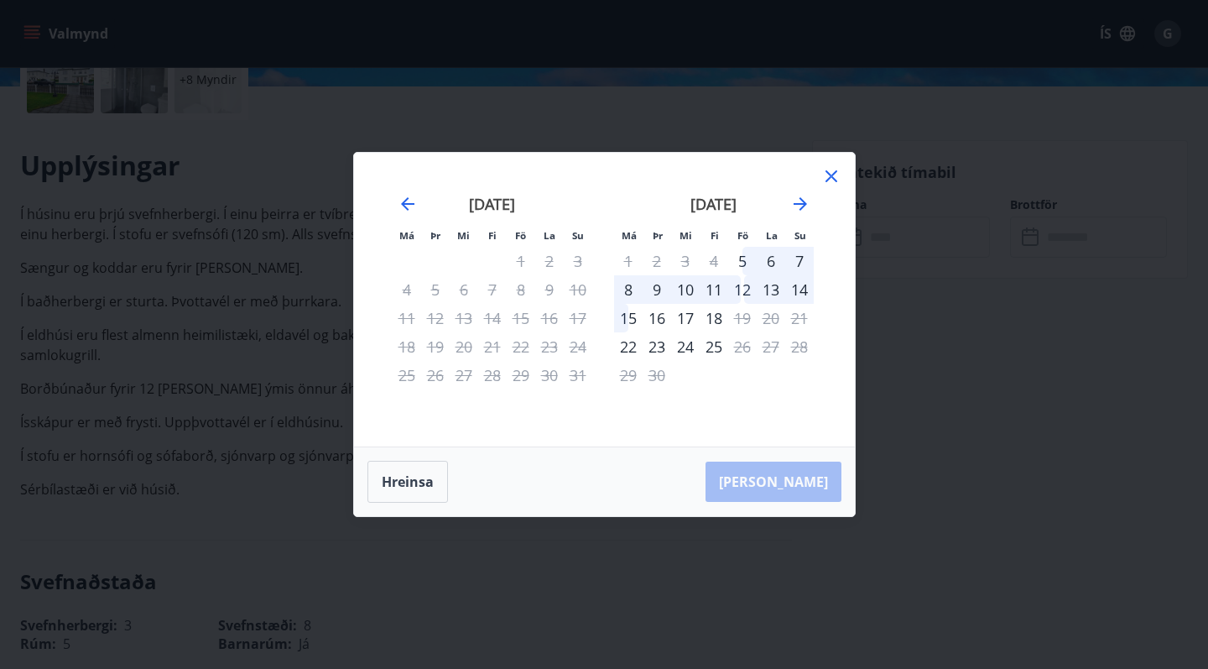
click at [831, 174] on icon at bounding box center [831, 176] width 20 height 20
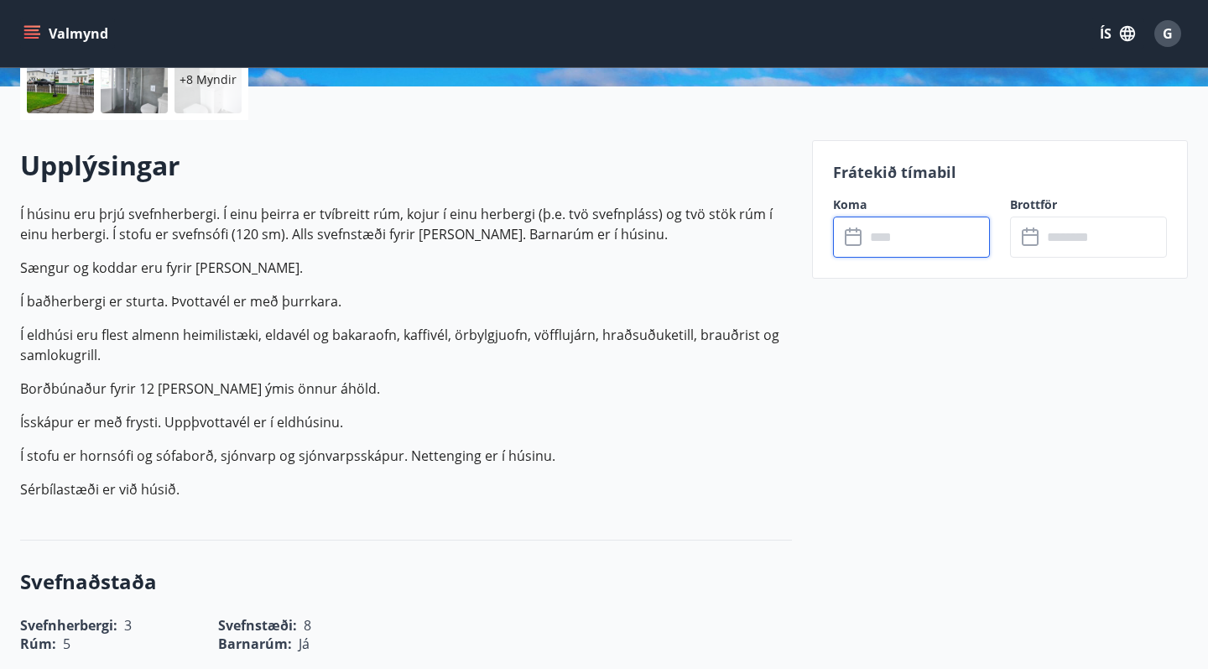
click at [1168, 25] on span "G" at bounding box center [1168, 33] width 10 height 18
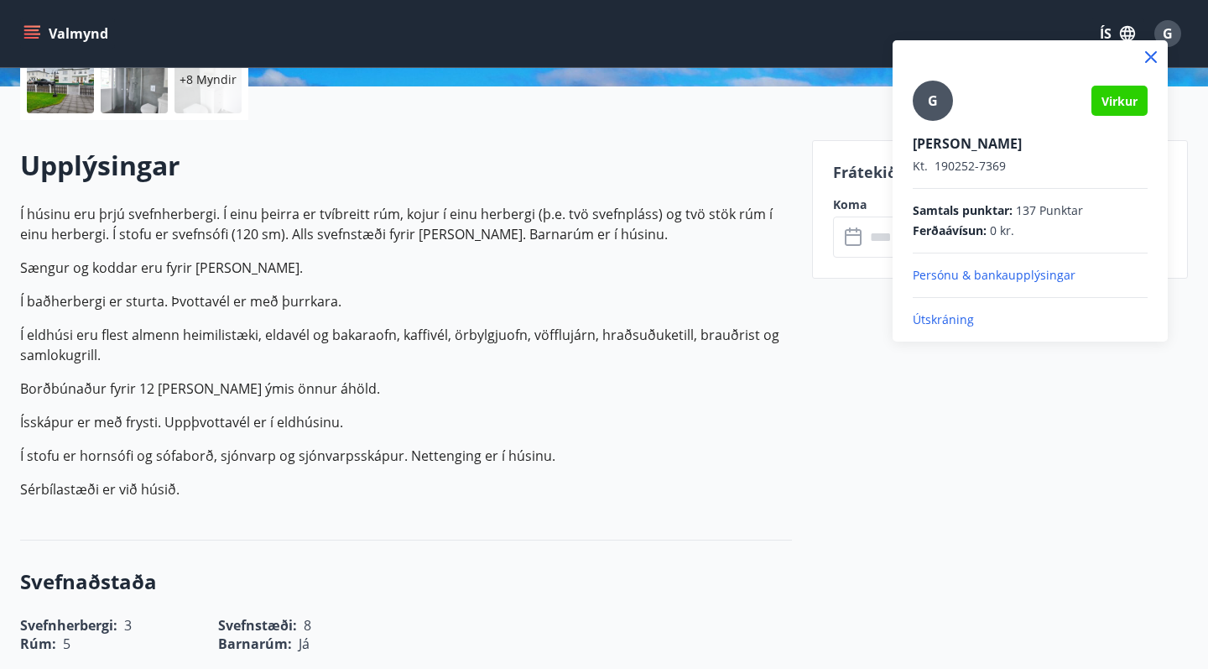
click at [949, 321] on p "Útskráning" at bounding box center [1030, 319] width 235 height 17
